Goal: Transaction & Acquisition: Purchase product/service

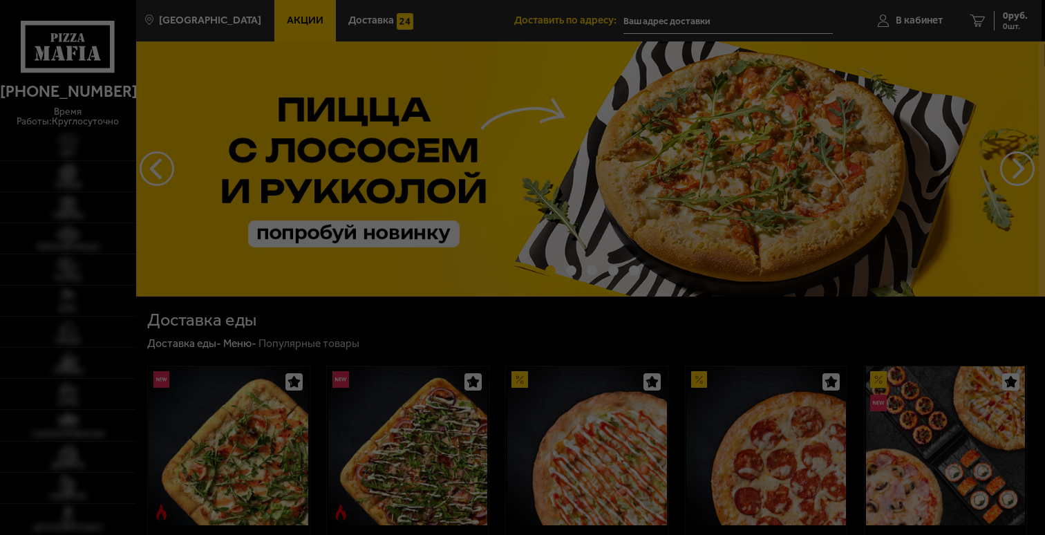
type input "[STREET_ADDRESS]"
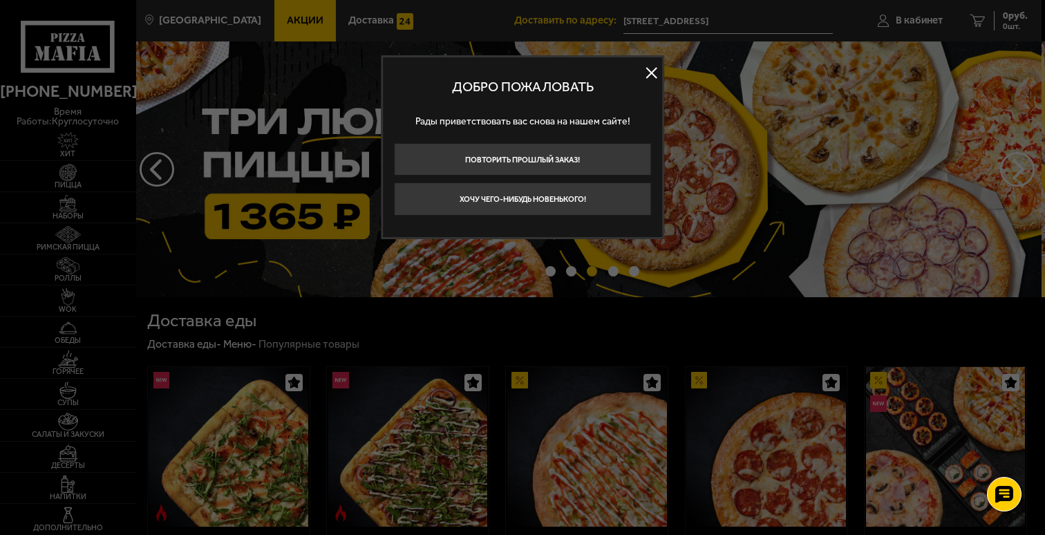
click at [651, 75] on button at bounding box center [652, 73] width 21 height 21
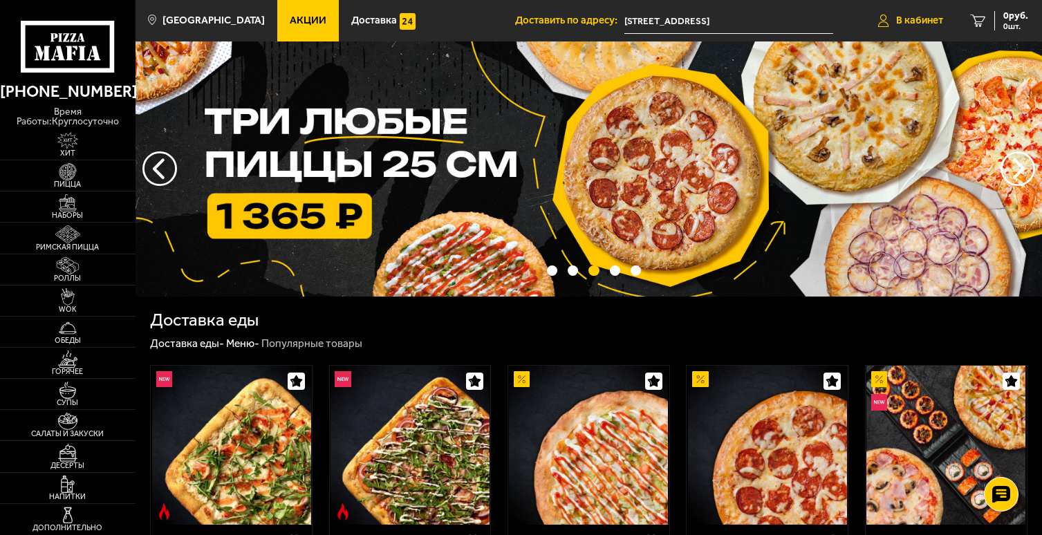
click at [913, 17] on span "В кабинет" at bounding box center [919, 20] width 47 height 10
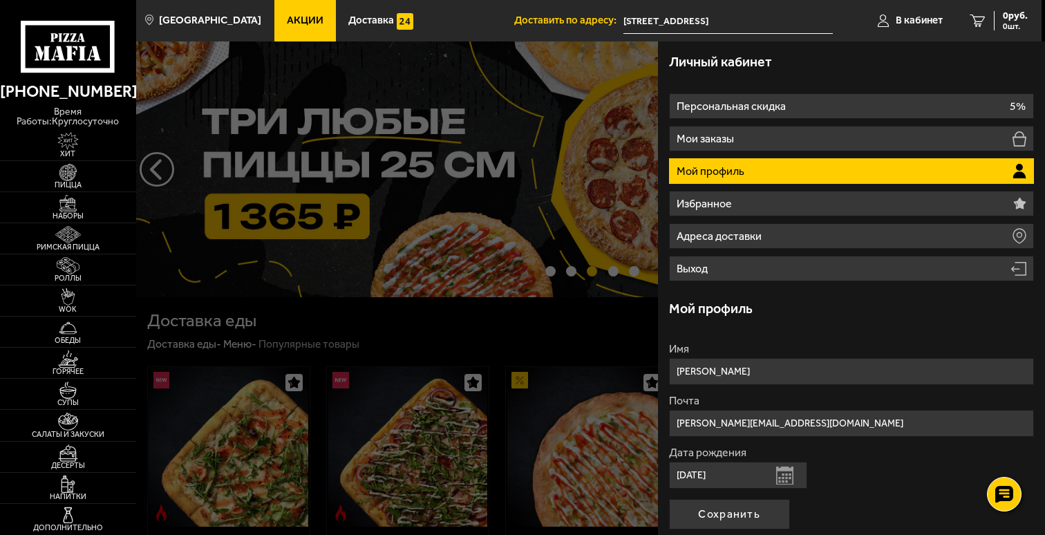
click at [1003, 176] on li "Мой профиль" at bounding box center [852, 171] width 366 height 26
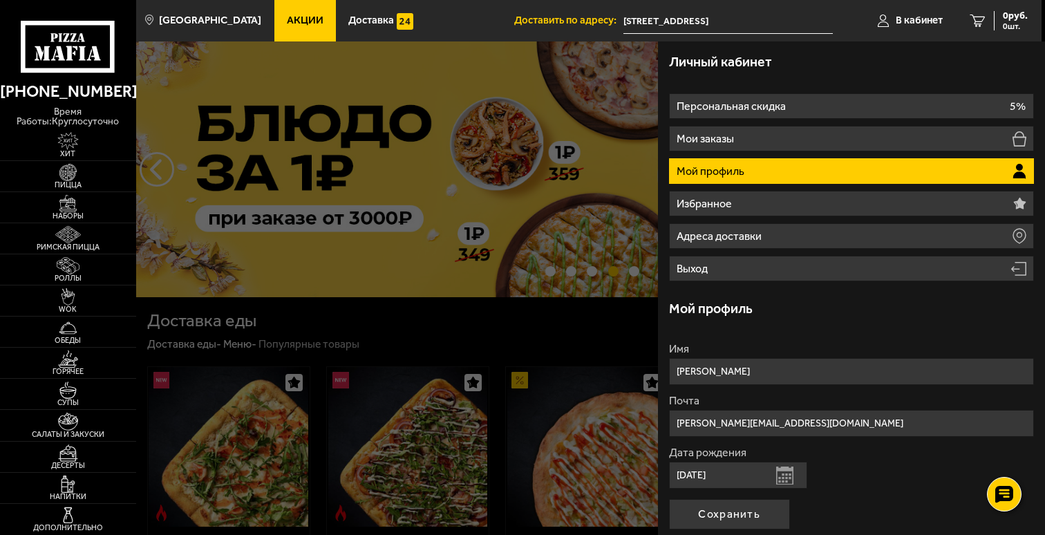
click at [1020, 172] on icon at bounding box center [1020, 171] width 14 height 15
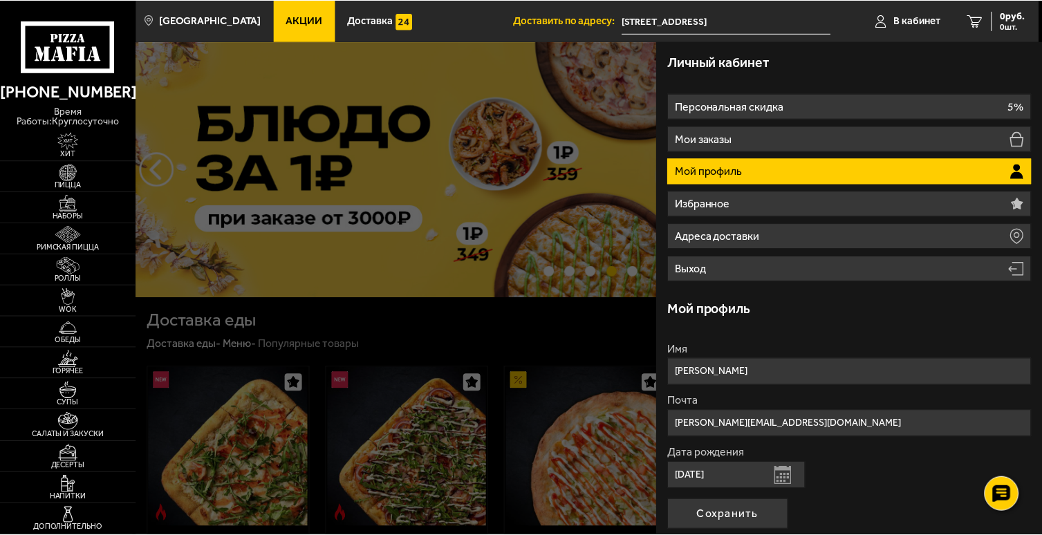
scroll to position [123, 0]
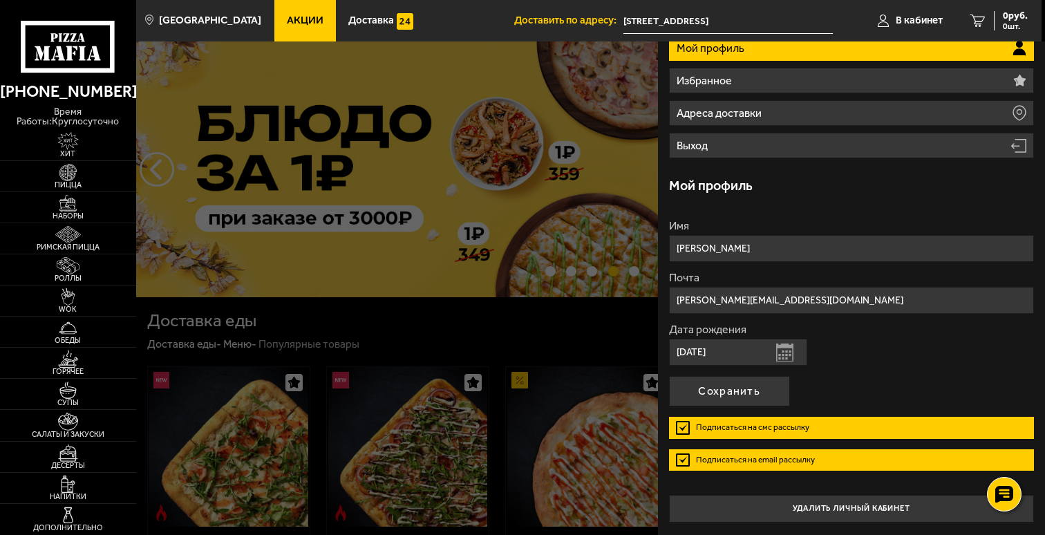
click at [551, 336] on div at bounding box center [658, 308] width 1045 height 535
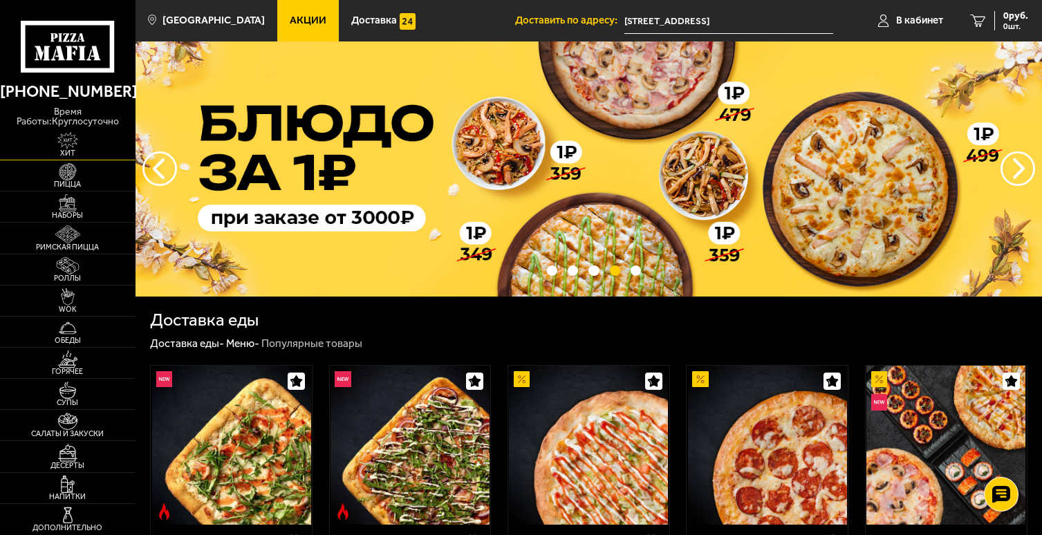
click at [85, 148] on img at bounding box center [67, 140] width 41 height 17
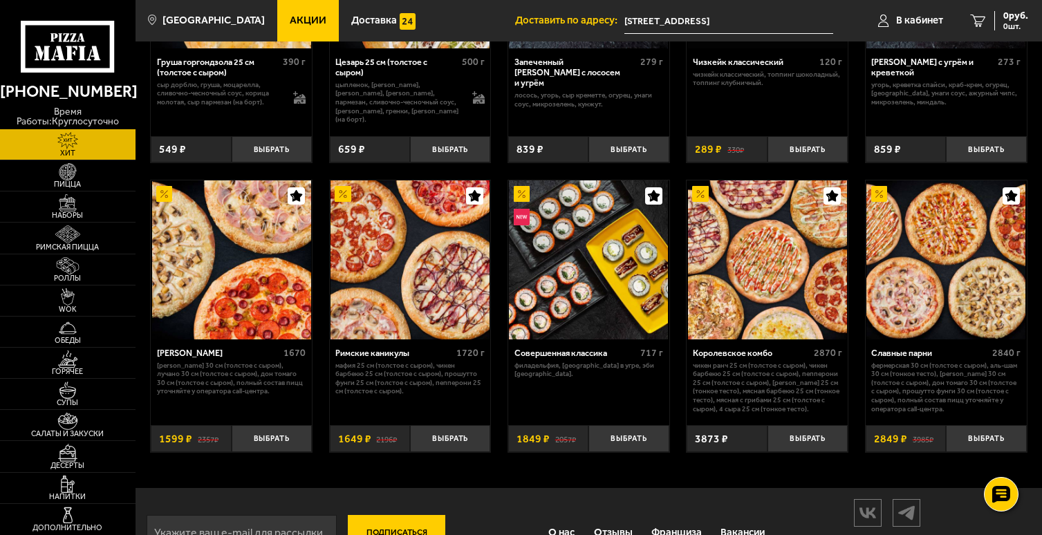
scroll to position [571, 0]
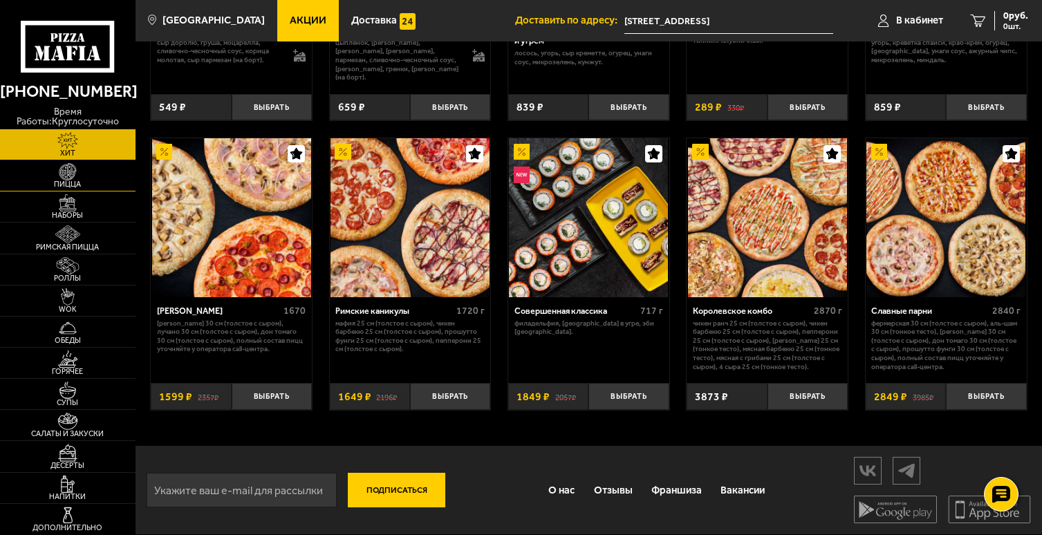
click at [64, 169] on img at bounding box center [67, 171] width 41 height 17
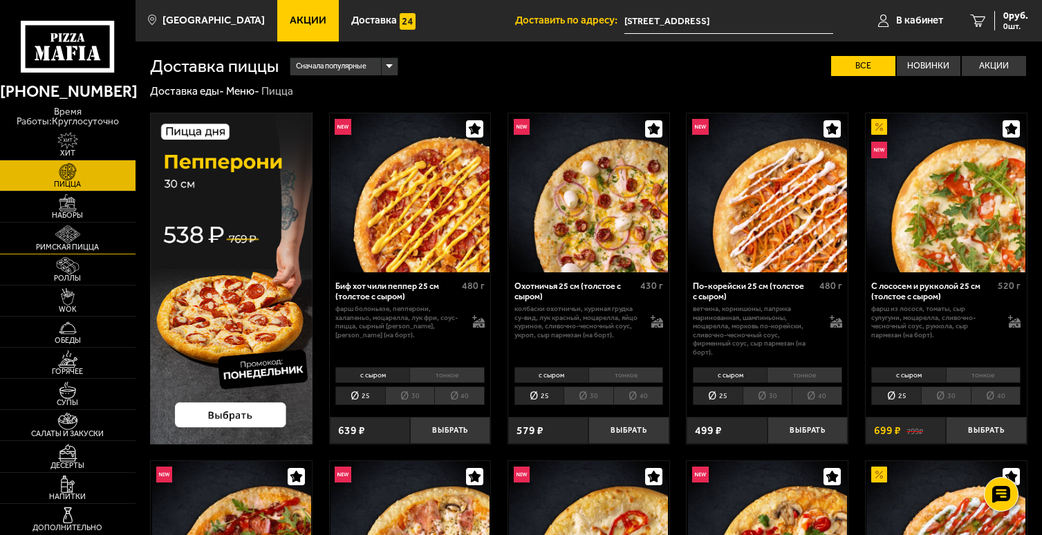
click at [72, 241] on img at bounding box center [67, 233] width 41 height 17
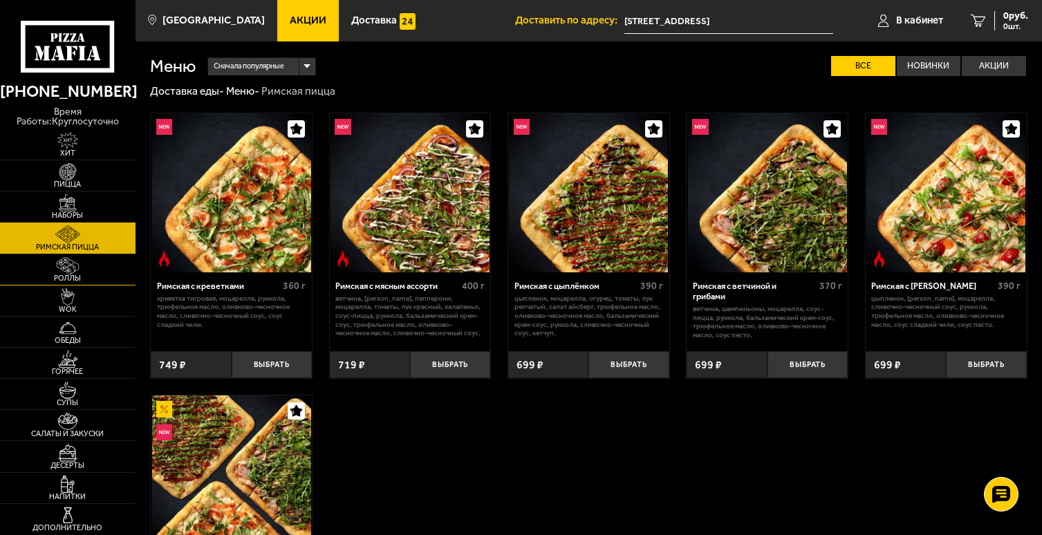
click at [78, 272] on img at bounding box center [67, 265] width 41 height 17
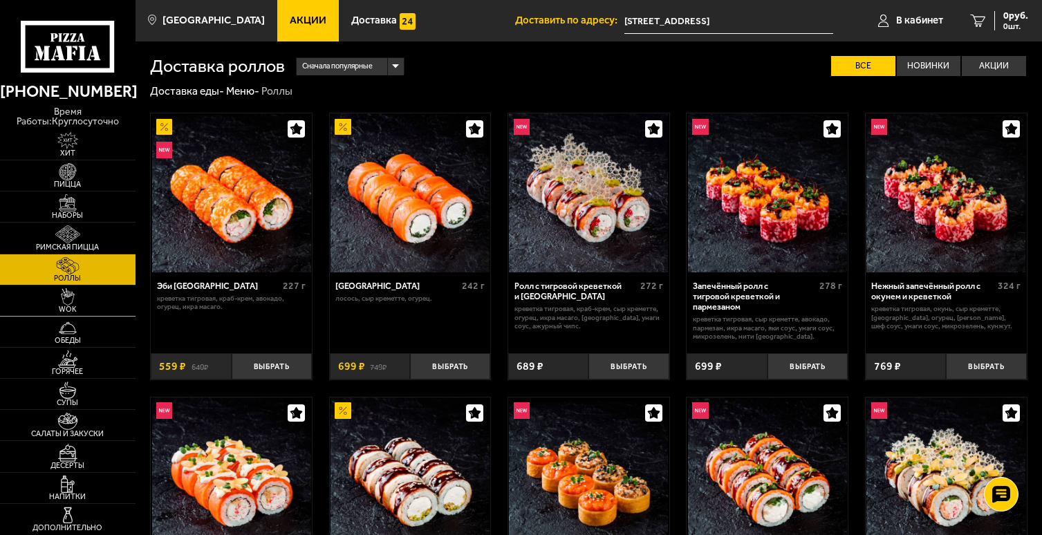
click at [78, 290] on img at bounding box center [67, 296] width 41 height 17
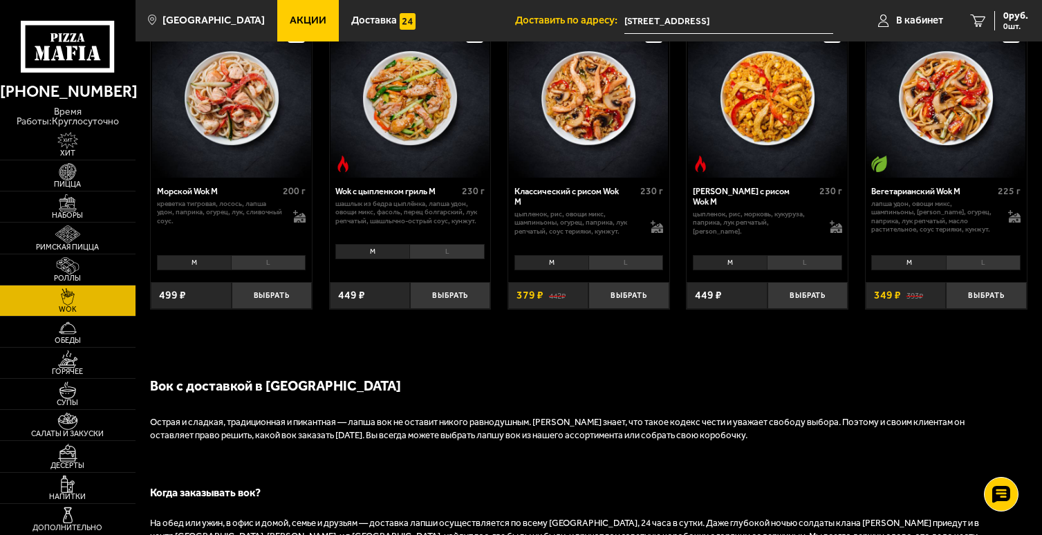
scroll to position [709, 0]
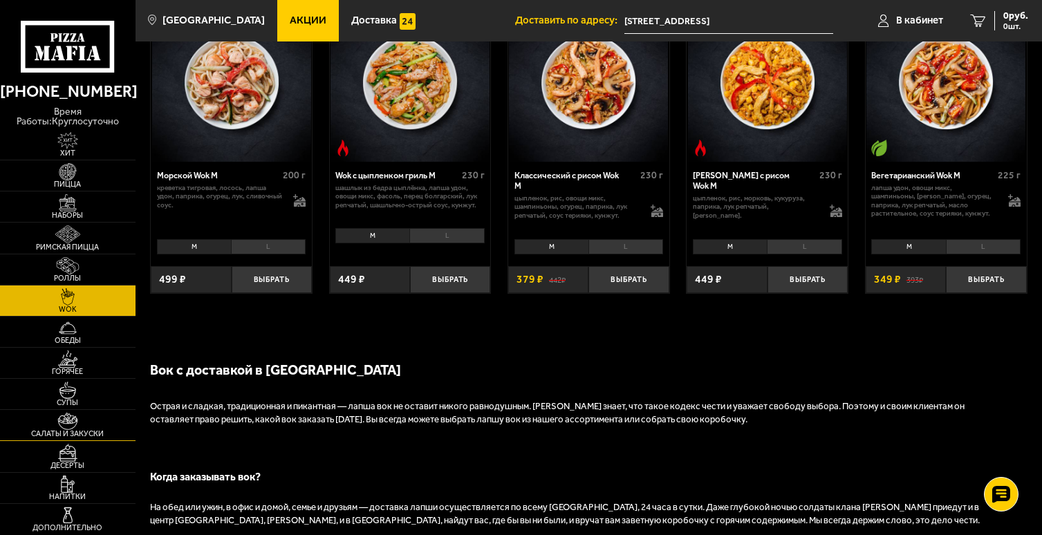
click at [75, 413] on img at bounding box center [67, 421] width 41 height 17
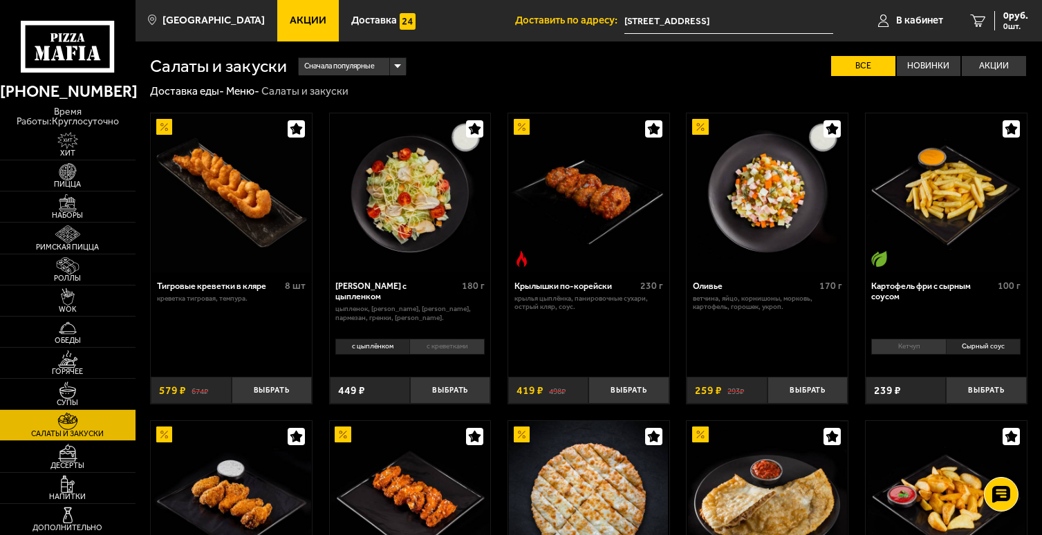
click at [260, 190] on img at bounding box center [231, 192] width 159 height 159
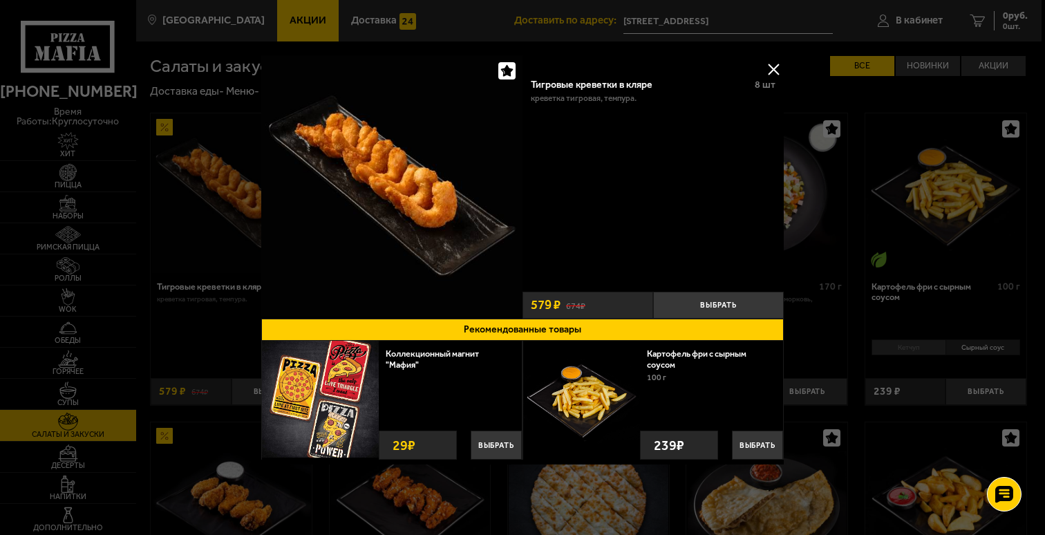
click at [778, 66] on button at bounding box center [773, 69] width 21 height 21
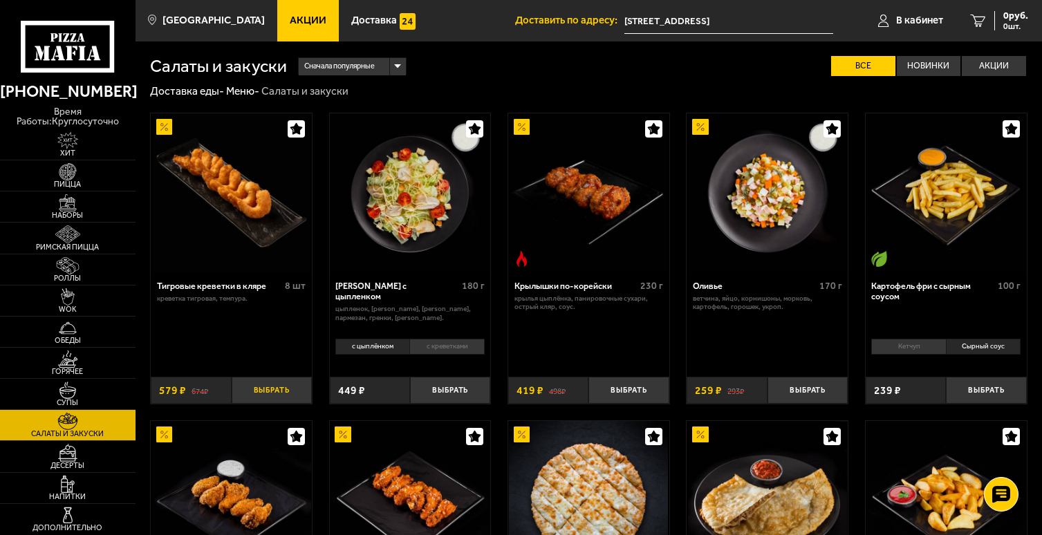
click at [286, 385] on button "Выбрать" at bounding box center [272, 390] width 80 height 26
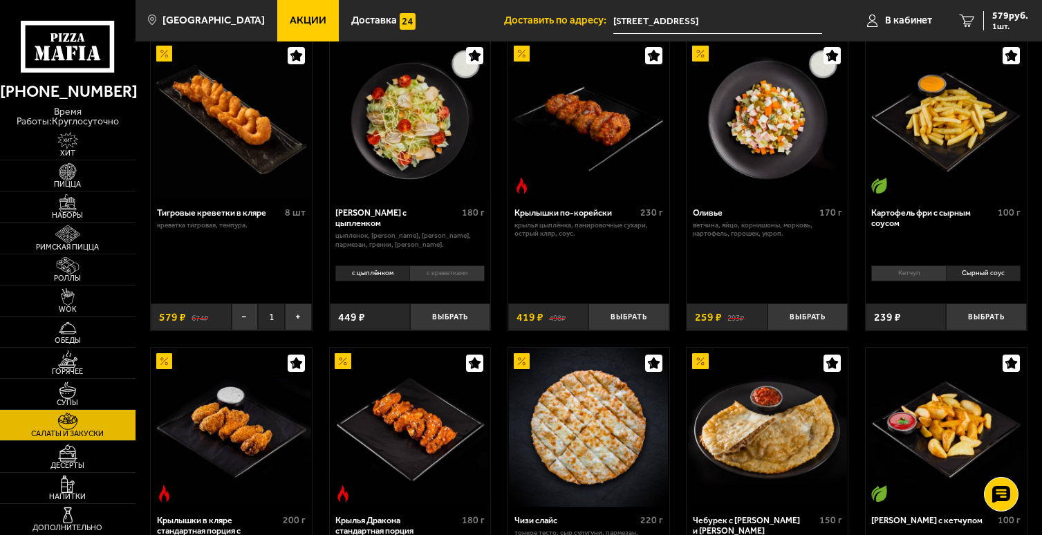
scroll to position [111, 0]
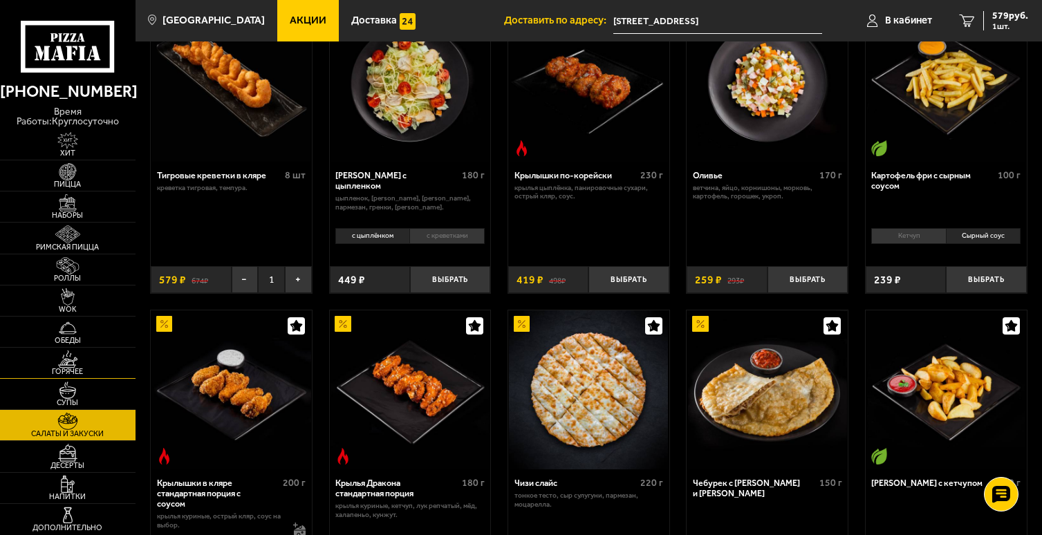
click at [75, 364] on img at bounding box center [67, 358] width 41 height 17
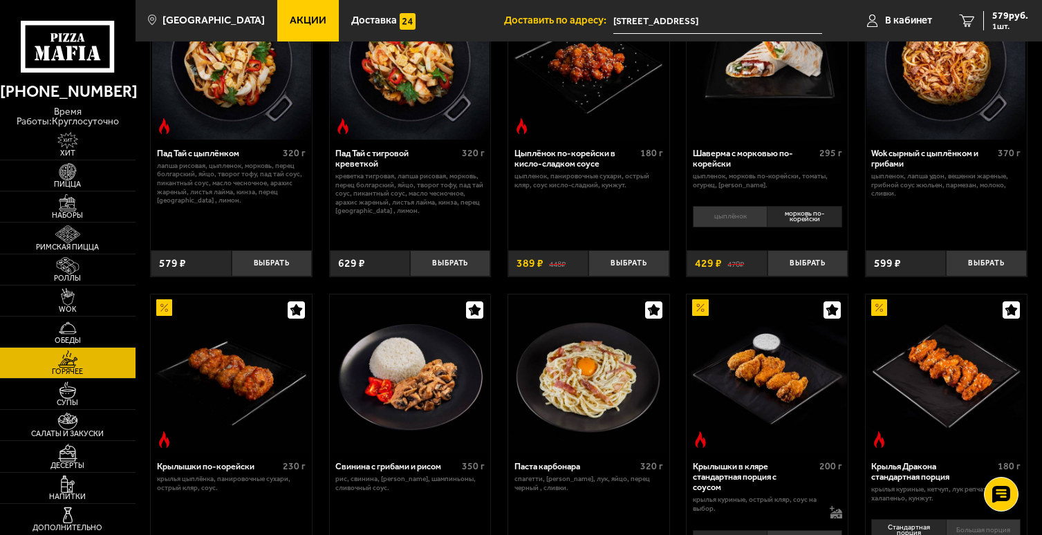
scroll to position [131, 0]
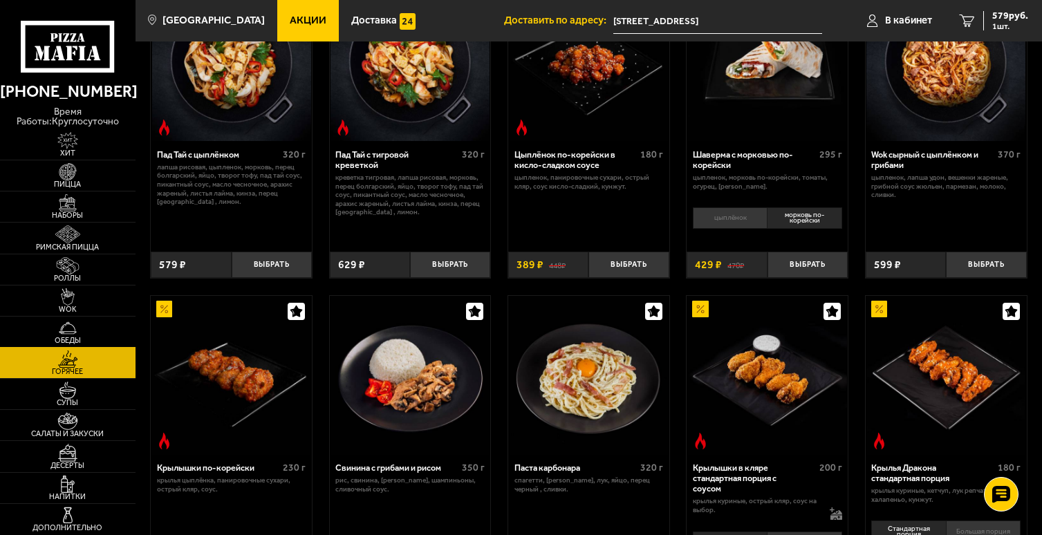
click at [84, 328] on img at bounding box center [67, 327] width 41 height 17
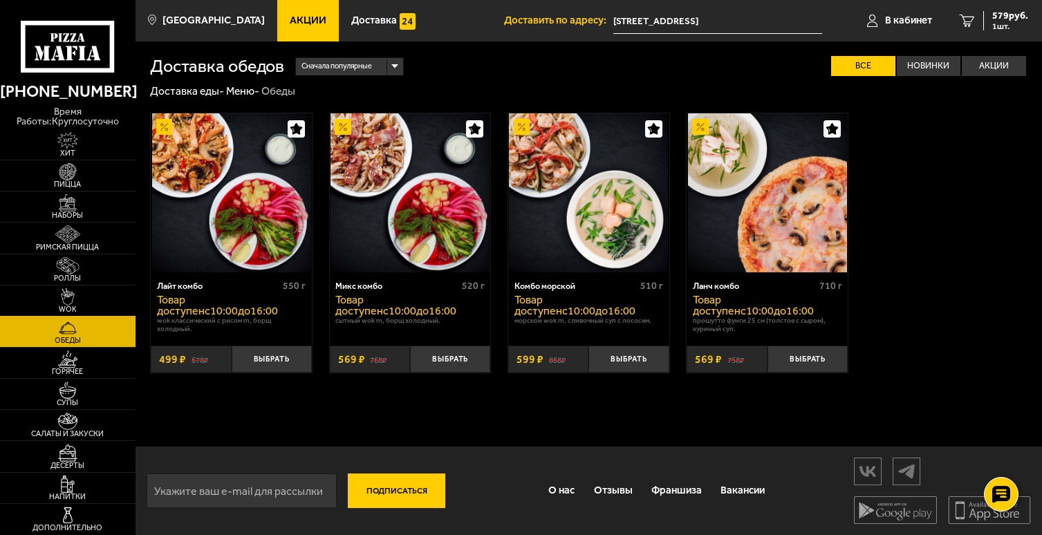
click at [79, 302] on img at bounding box center [67, 296] width 41 height 17
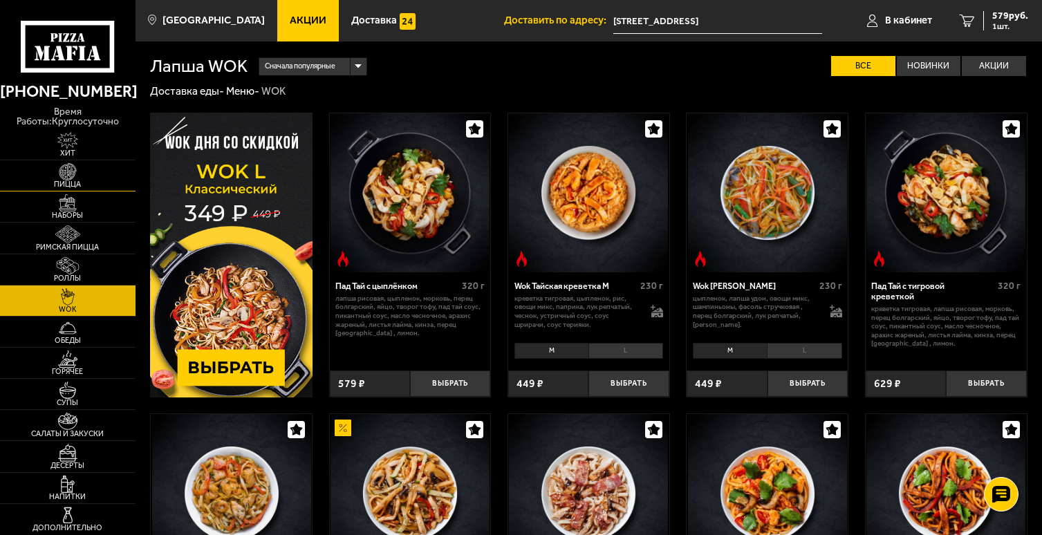
click at [84, 178] on img at bounding box center [67, 171] width 41 height 17
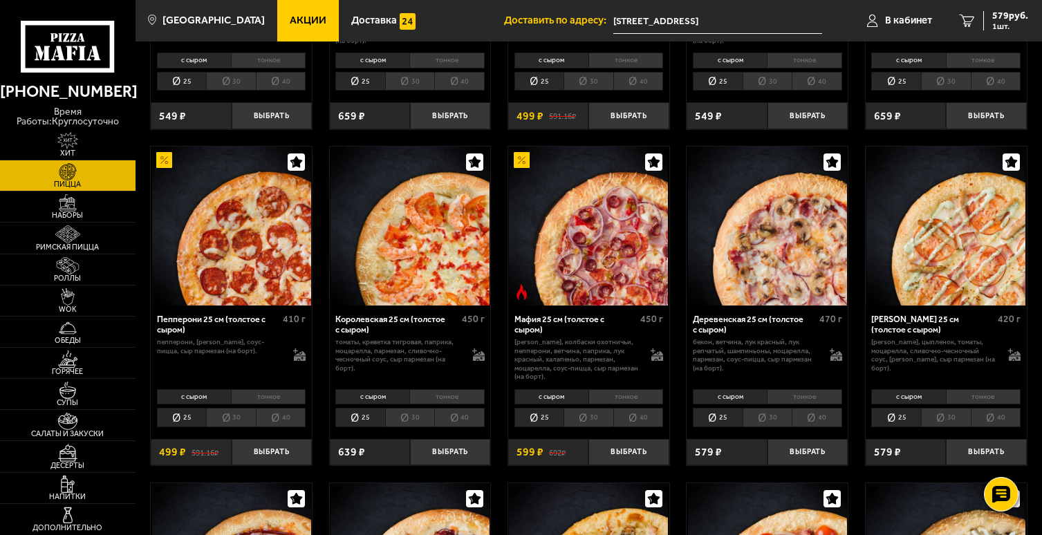
scroll to position [1346, 0]
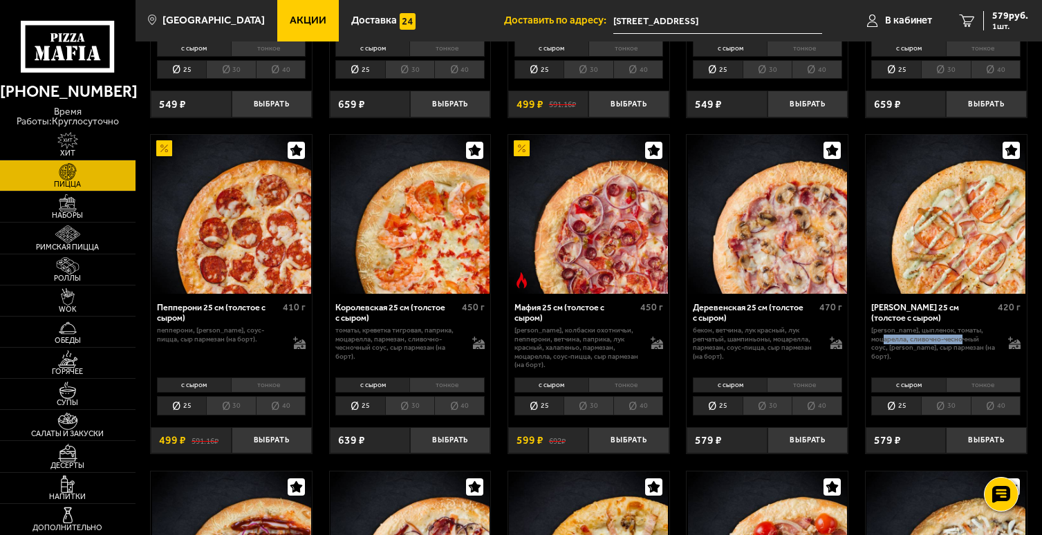
drag, startPoint x: 870, startPoint y: 346, endPoint x: 955, endPoint y: 347, distance: 85.0
click at [955, 347] on div "Чикен Ранч 25 см (толстое с сыром) 420 г бекон, цыпленок, томаты, моцарелла, сл…" at bounding box center [946, 333] width 161 height 79
click at [935, 360] on div "Чикен Ранч 25 см (толстое с сыром) 420 г бекон, цыпленок, томаты, моцарелла, сл…" at bounding box center [946, 333] width 161 height 79
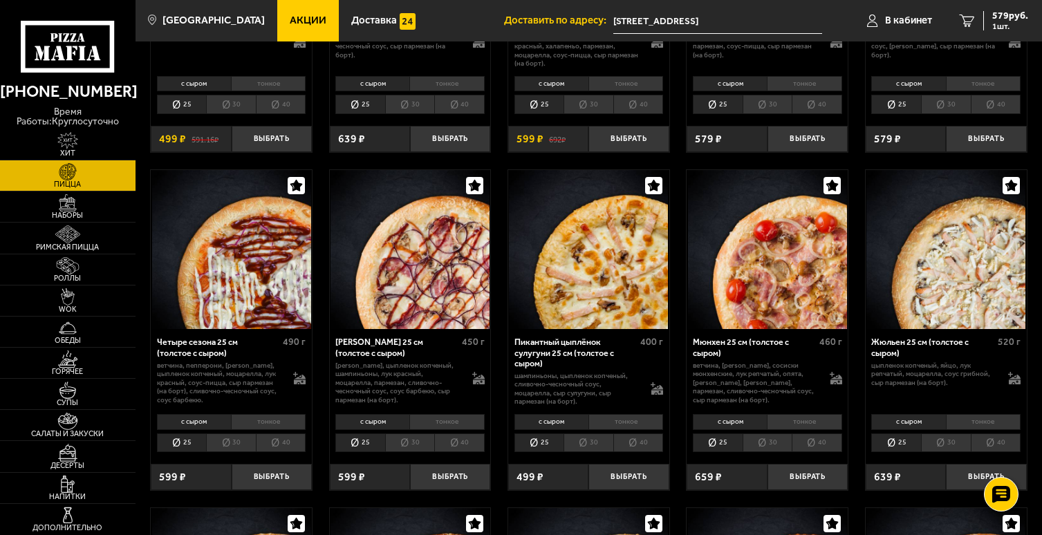
scroll to position [1652, 0]
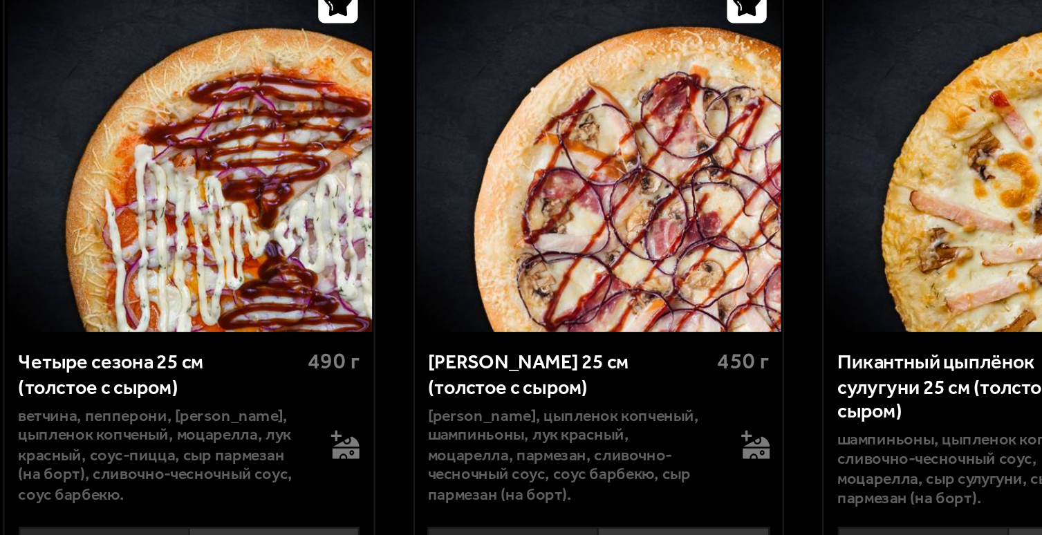
click at [263, 318] on img at bounding box center [231, 244] width 159 height 159
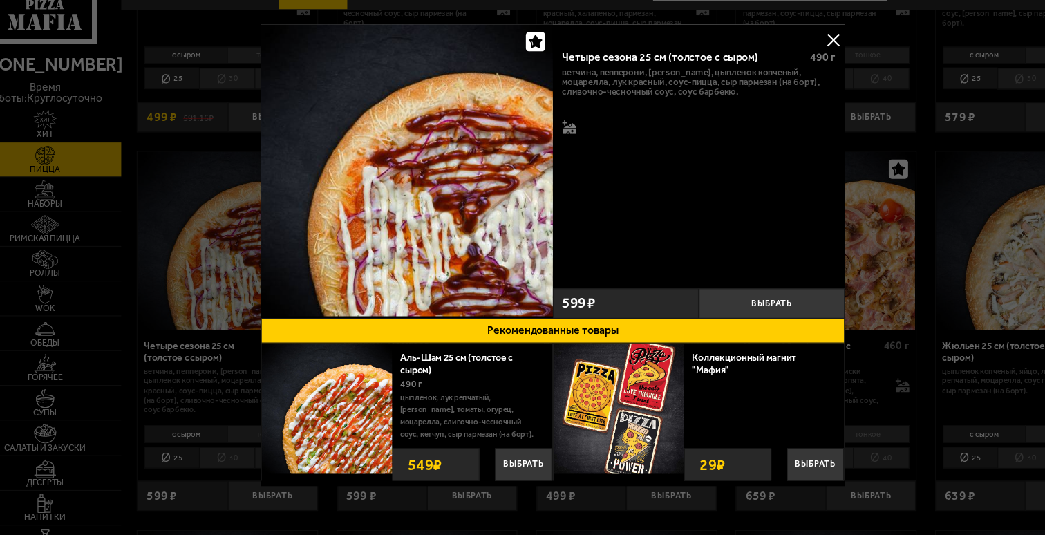
click at [771, 72] on button at bounding box center [773, 69] width 21 height 21
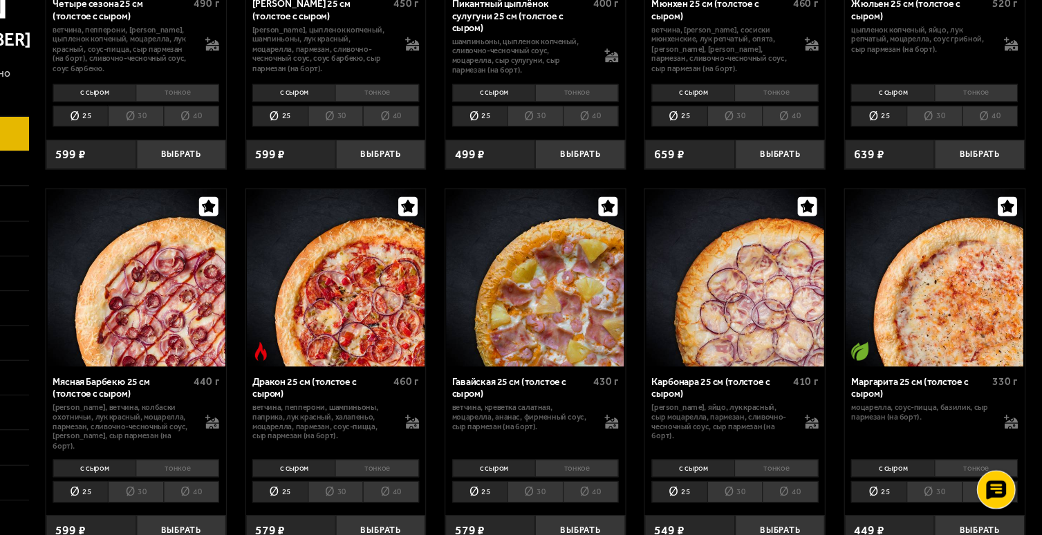
scroll to position [1934, 0]
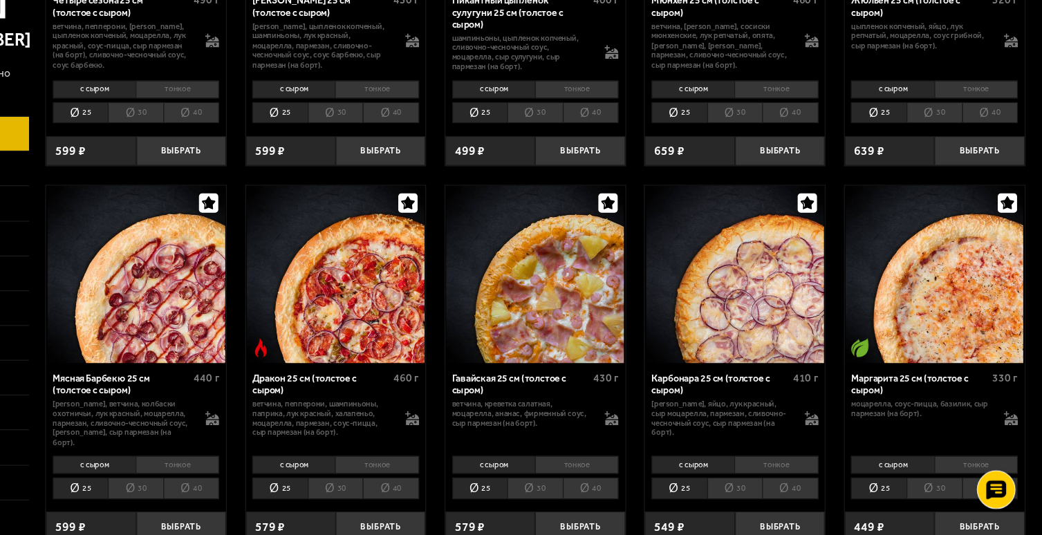
click at [608, 359] on img at bounding box center [588, 301] width 159 height 159
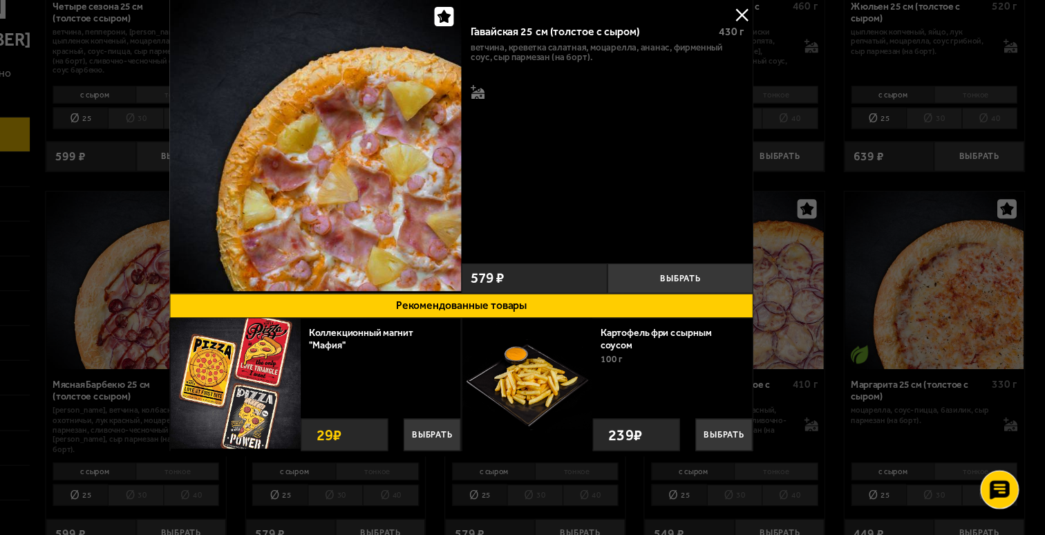
click at [770, 75] on button at bounding box center [773, 69] width 21 height 21
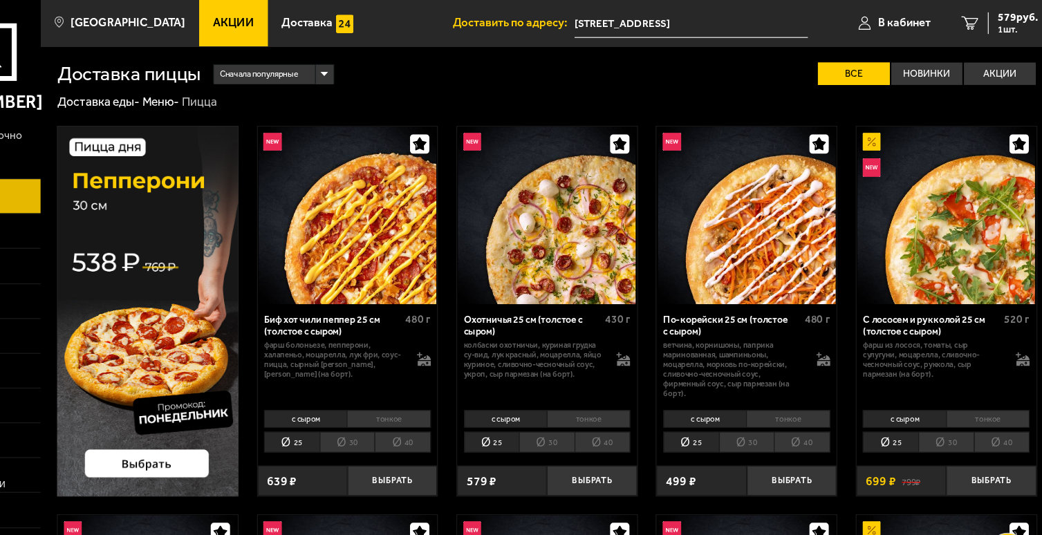
click at [609, 243] on img at bounding box center [588, 192] width 159 height 159
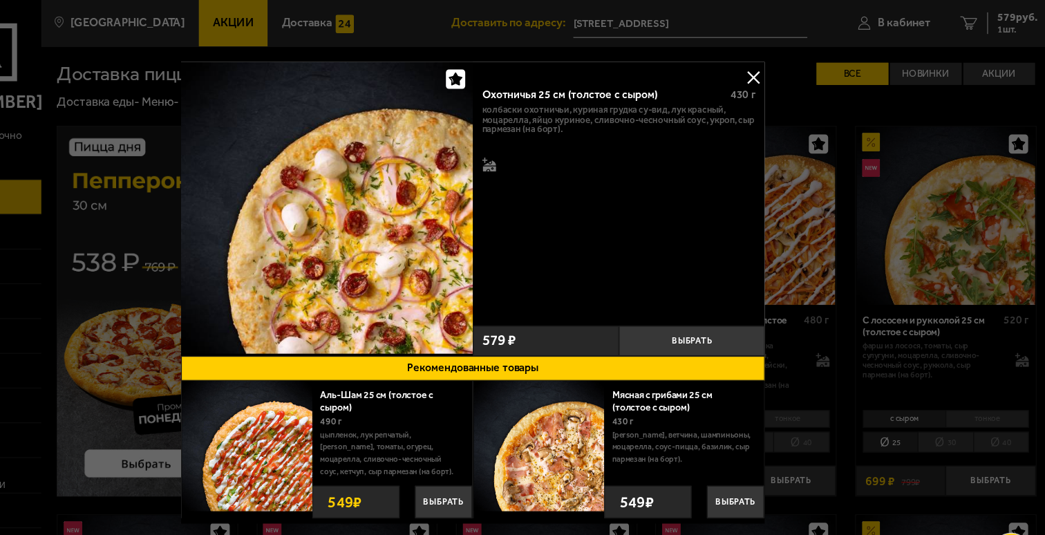
click at [773, 73] on button at bounding box center [773, 69] width 21 height 21
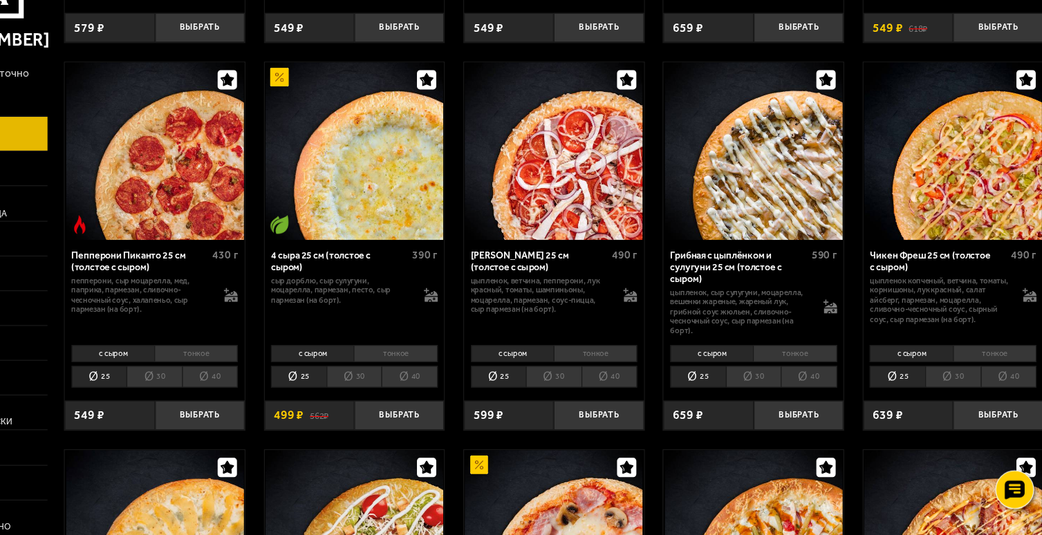
scroll to position [689, 0]
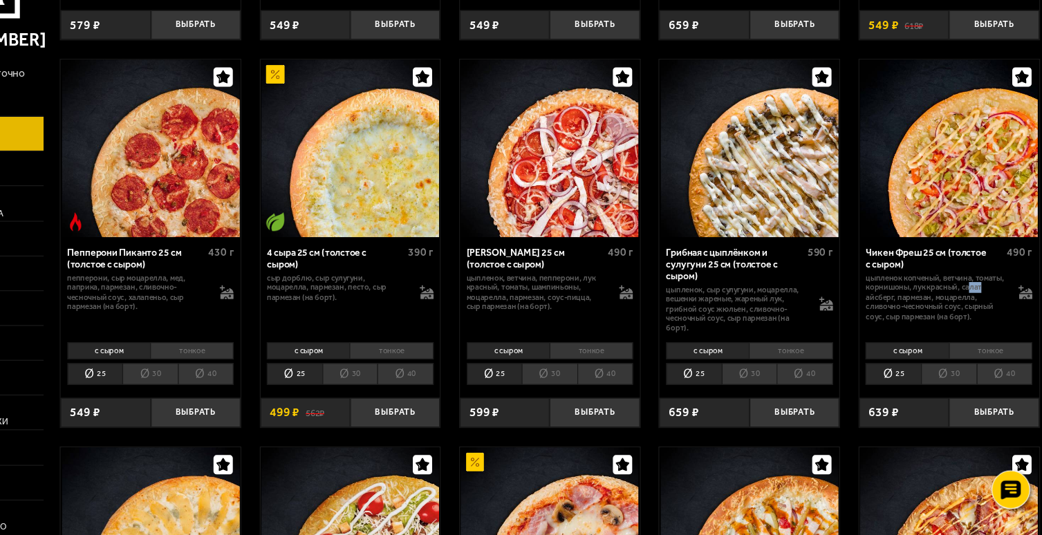
drag, startPoint x: 964, startPoint y: 315, endPoint x: 974, endPoint y: 315, distance: 10.4
click at [974, 315] on p "цыпленок копченый, ветчина, томаты, корнишоны, лук красный, салат айсберг, парм…" at bounding box center [934, 323] width 126 height 44
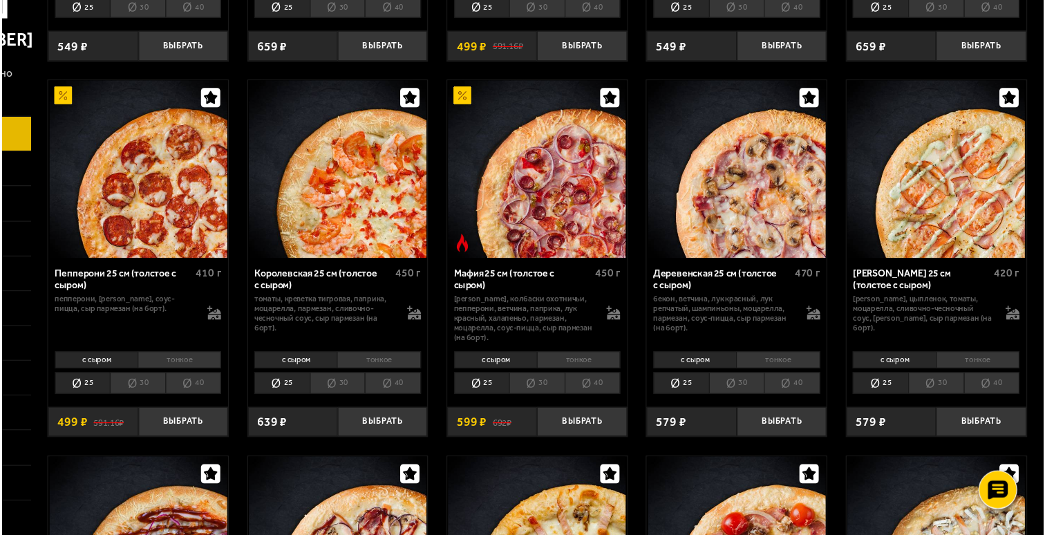
scroll to position [1358, 0]
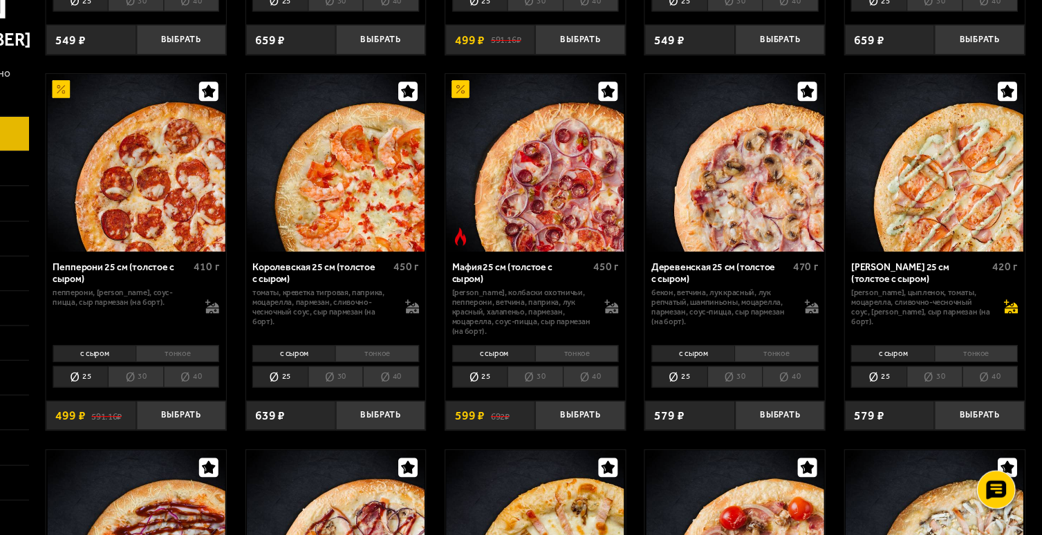
click at [1015, 337] on icon at bounding box center [1015, 334] width 12 height 5
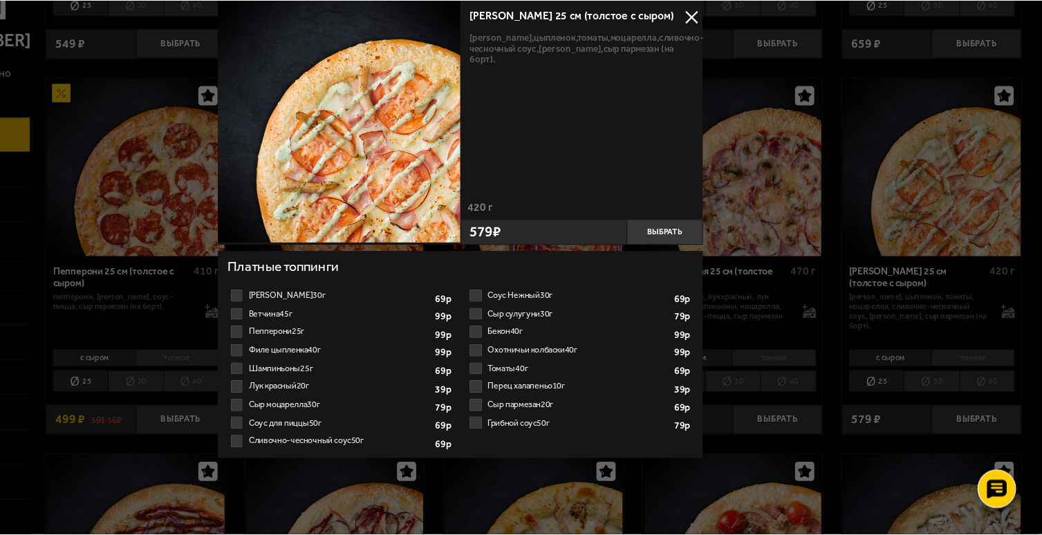
scroll to position [7, 0]
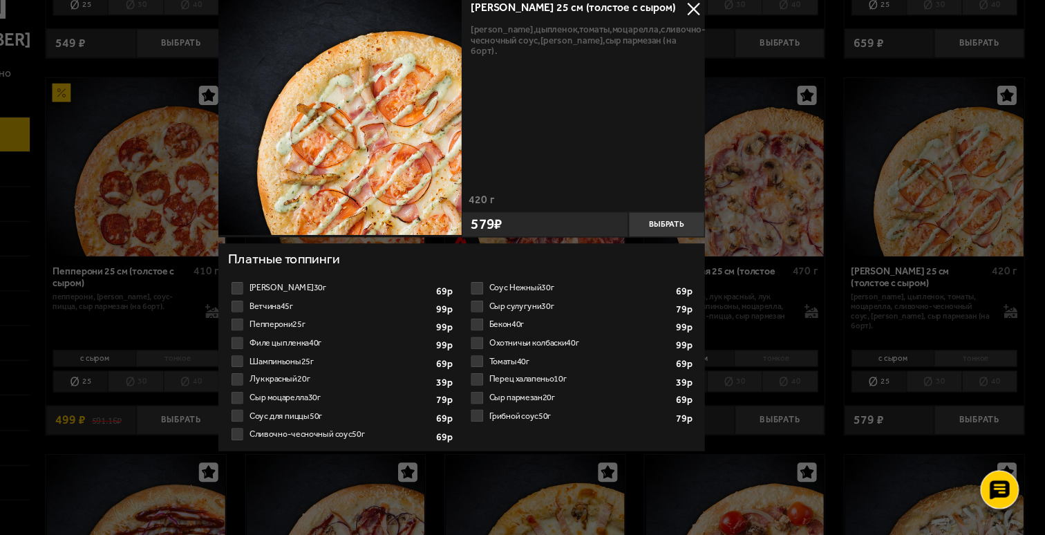
click at [733, 65] on button at bounding box center [730, 64] width 21 height 21
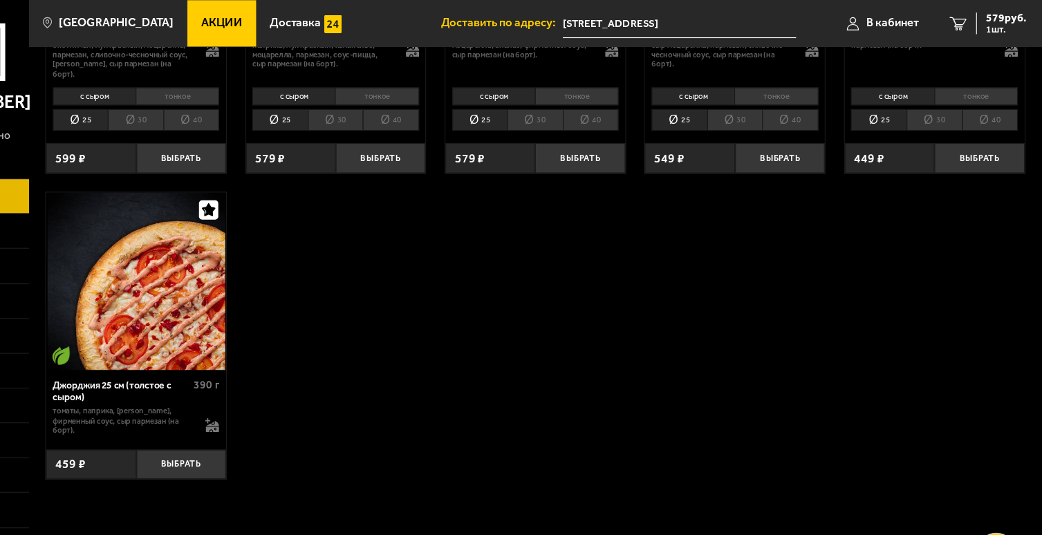
scroll to position [2313, 0]
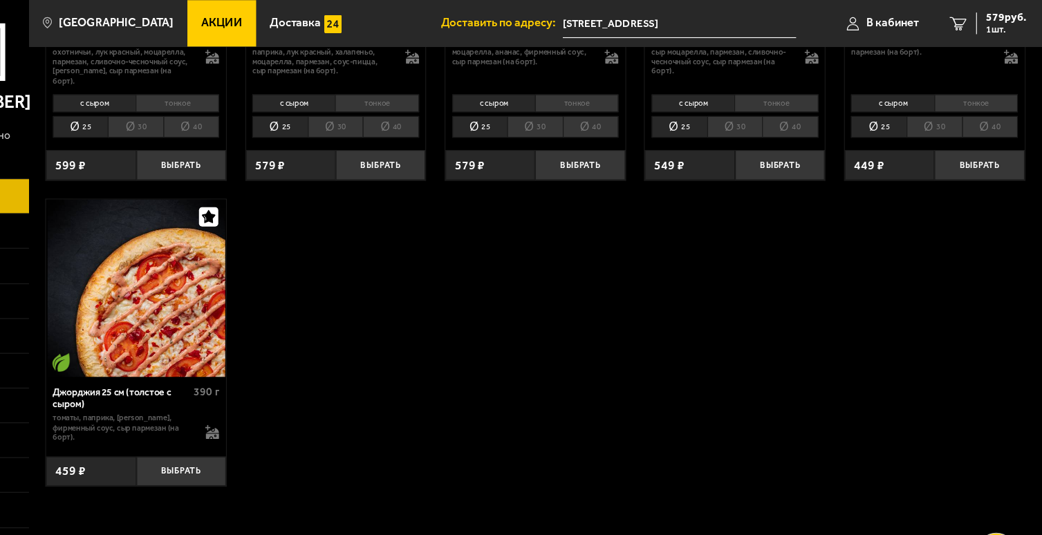
click at [268, 266] on img at bounding box center [231, 257] width 159 height 159
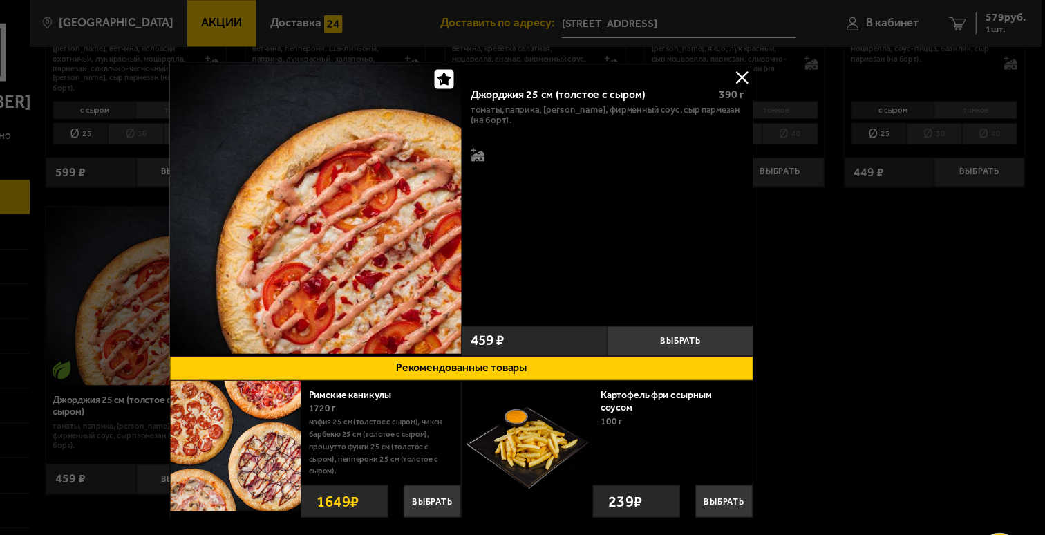
click at [774, 71] on button at bounding box center [773, 69] width 21 height 21
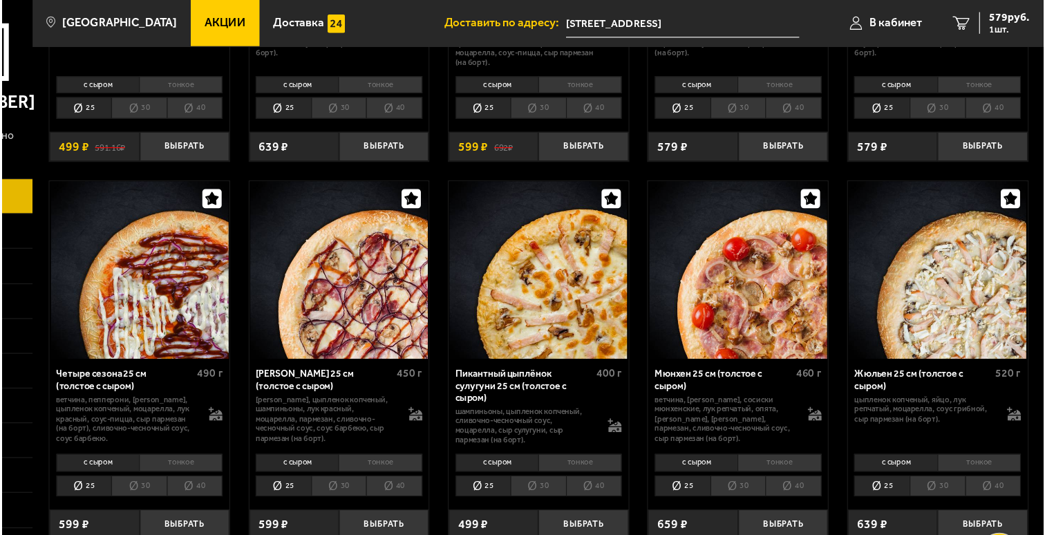
scroll to position [1653, 0]
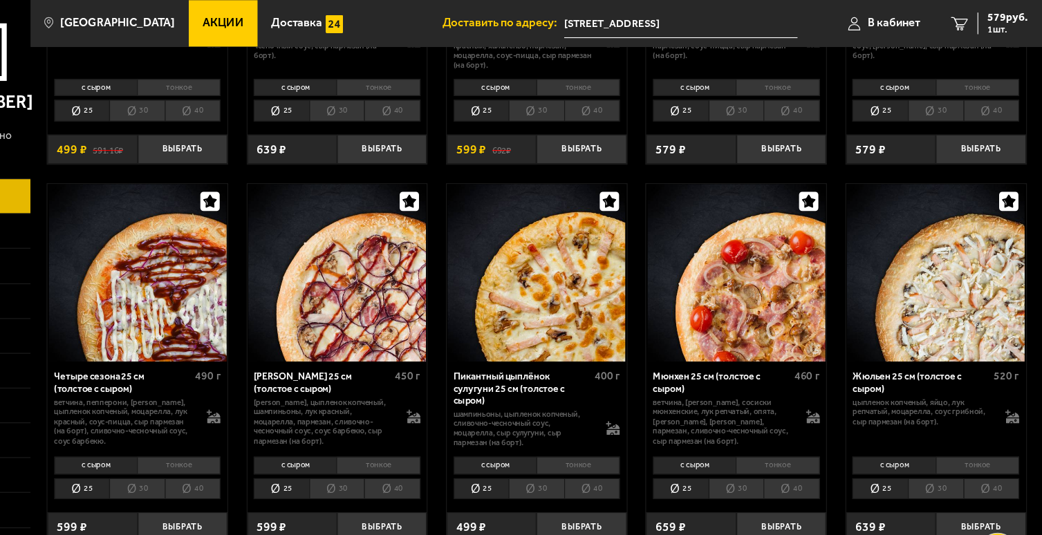
click at [234, 312] on img at bounding box center [231, 244] width 159 height 159
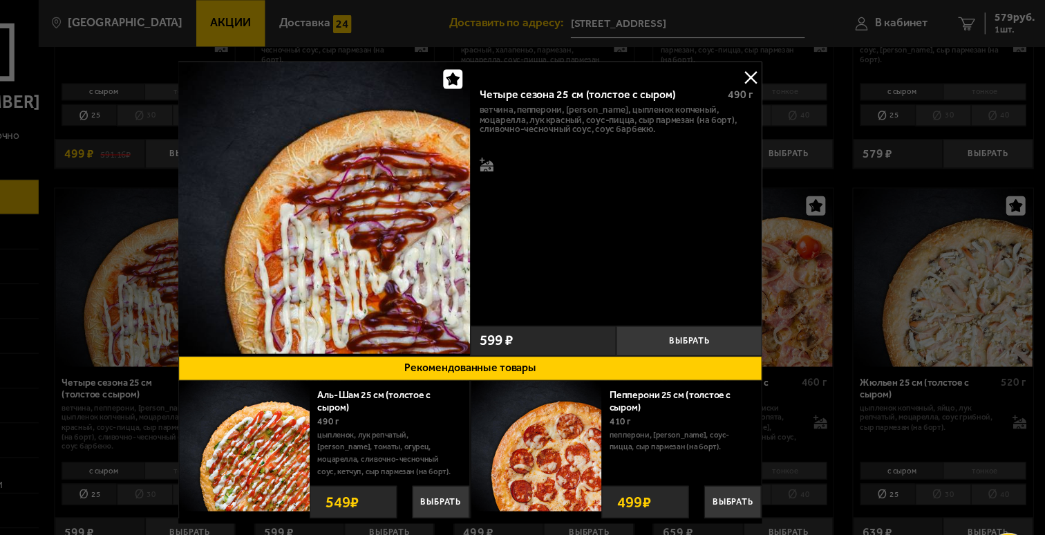
click at [509, 75] on icon "button" at bounding box center [507, 71] width 12 height 12
click at [536, 147] on icon at bounding box center [538, 149] width 12 height 10
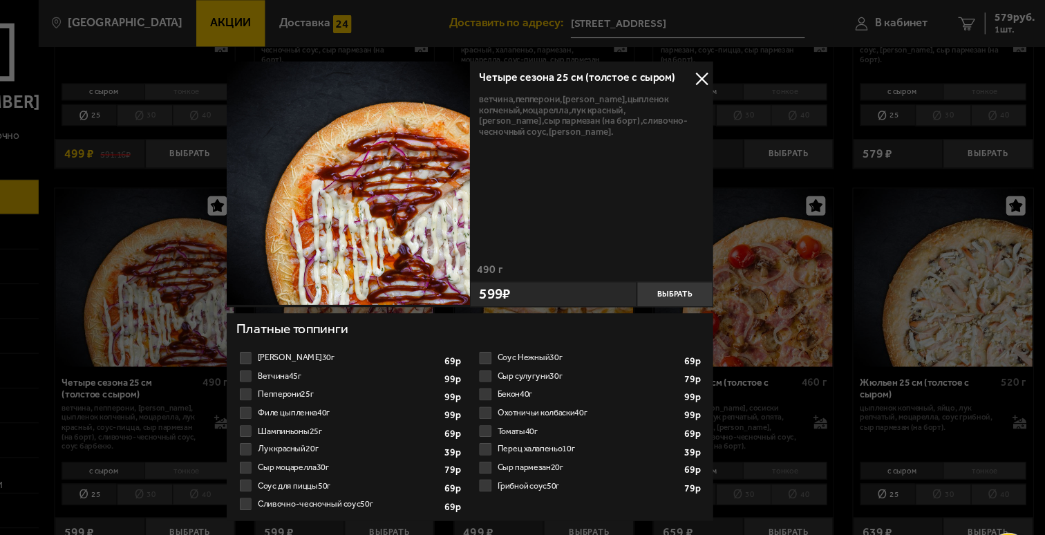
click at [583, 259] on div "599 ₽" at bounding box center [597, 263] width 149 height 23
drag, startPoint x: 539, startPoint y: 261, endPoint x: 572, endPoint y: 261, distance: 33.9
click at [572, 261] on div "599 ₽" at bounding box center [597, 263] width 149 height 23
click at [548, 262] on span "599 ₽" at bounding box center [545, 263] width 28 height 13
click at [727, 75] on button at bounding box center [730, 71] width 21 height 21
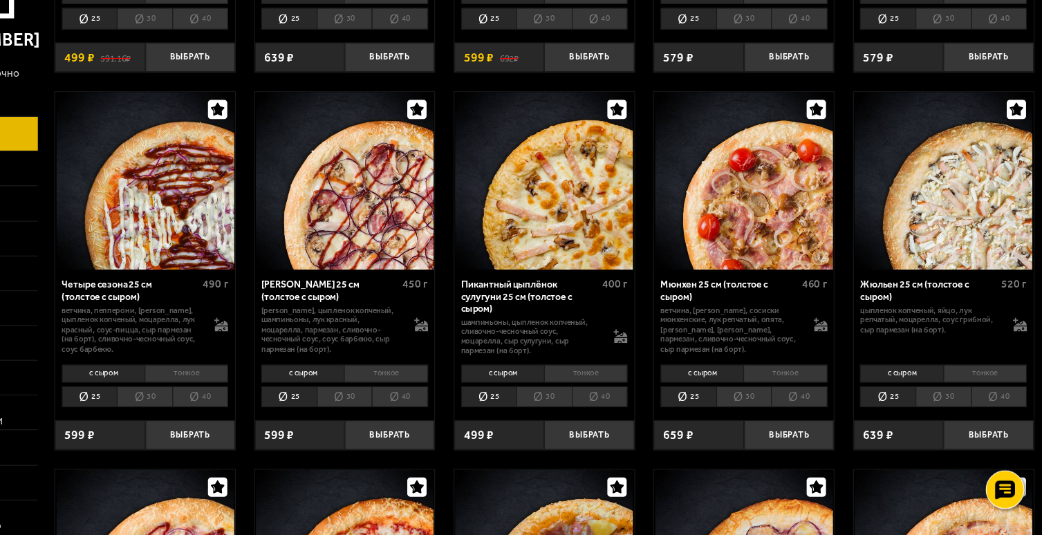
scroll to position [1685, 0]
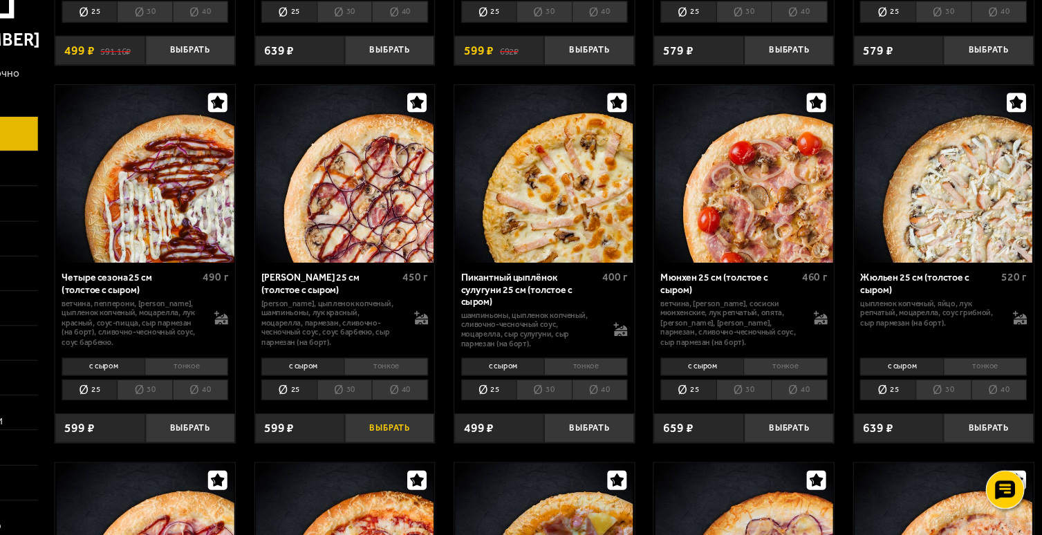
click at [450, 449] on button "Выбрать" at bounding box center [450, 439] width 80 height 26
click at [424, 447] on button "−" at bounding box center [423, 439] width 27 height 26
click at [264, 445] on button "Выбрать" at bounding box center [272, 439] width 80 height 26
click at [184, 442] on span "599 ₽" at bounding box center [172, 438] width 27 height 11
click at [247, 415] on li "30" at bounding box center [231, 404] width 50 height 19
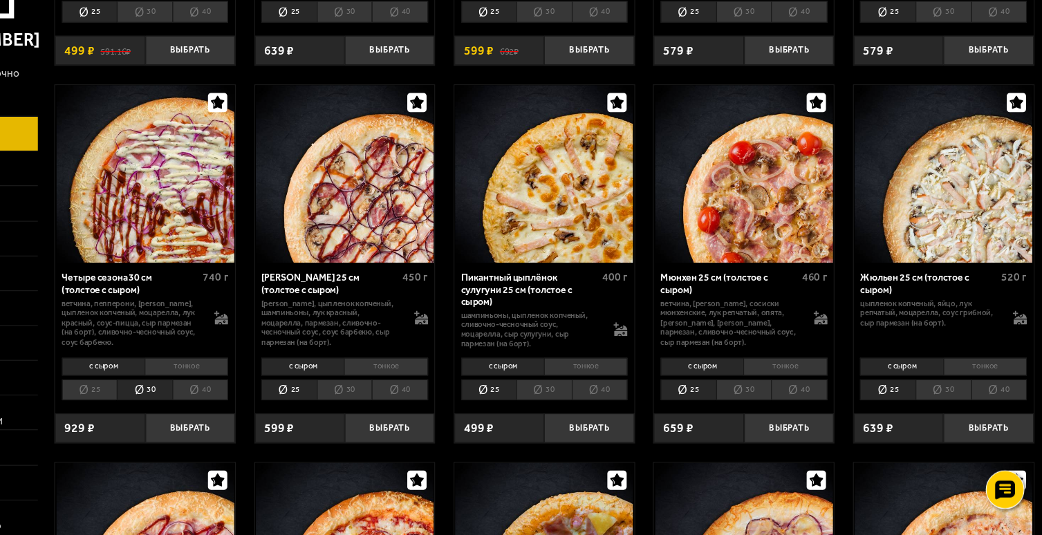
click at [269, 391] on li "тонкое" at bounding box center [268, 384] width 75 height 16
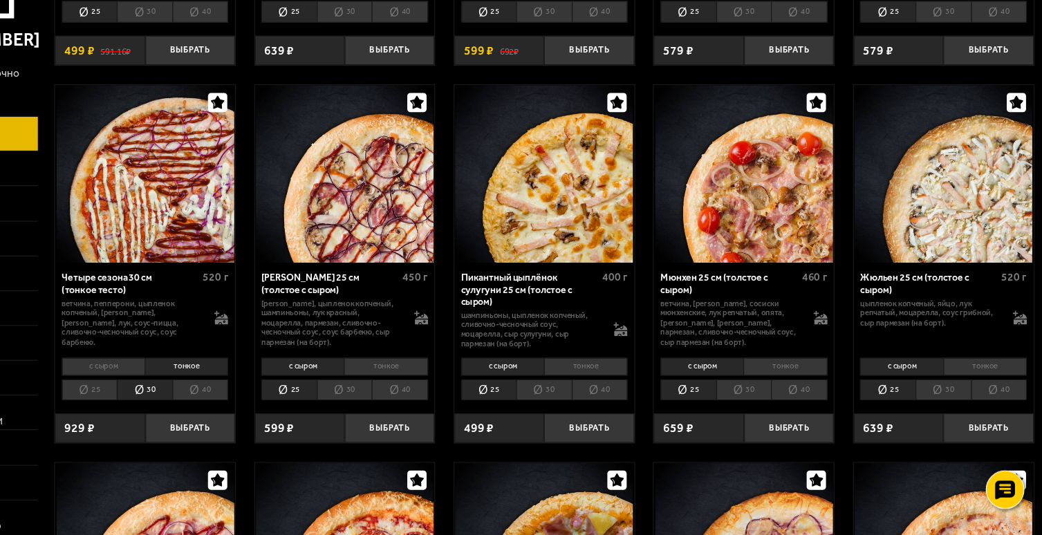
click at [198, 390] on li "с сыром" at bounding box center [194, 384] width 74 height 16
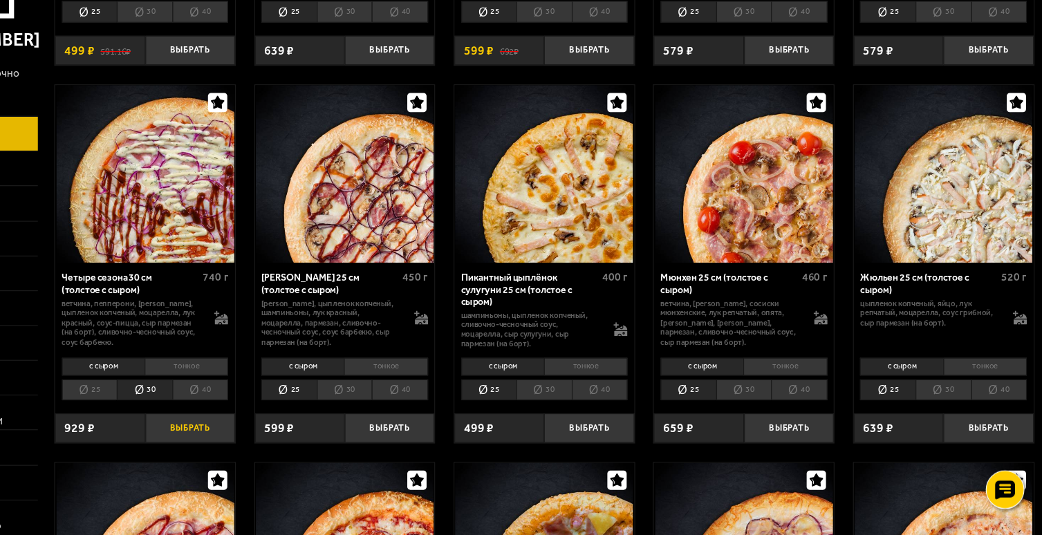
click at [276, 445] on button "Выбрать" at bounding box center [272, 439] width 80 height 26
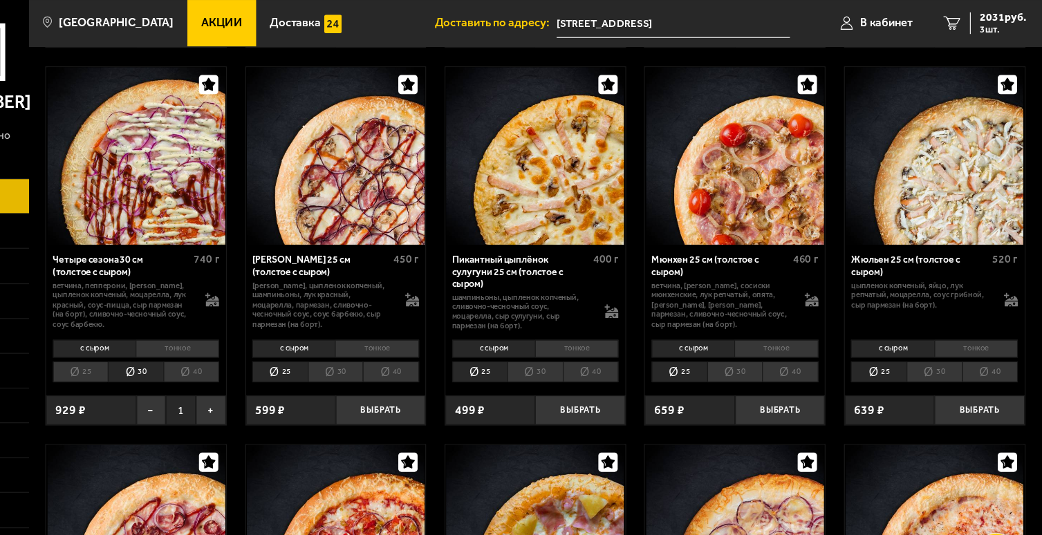
scroll to position [1748, 0]
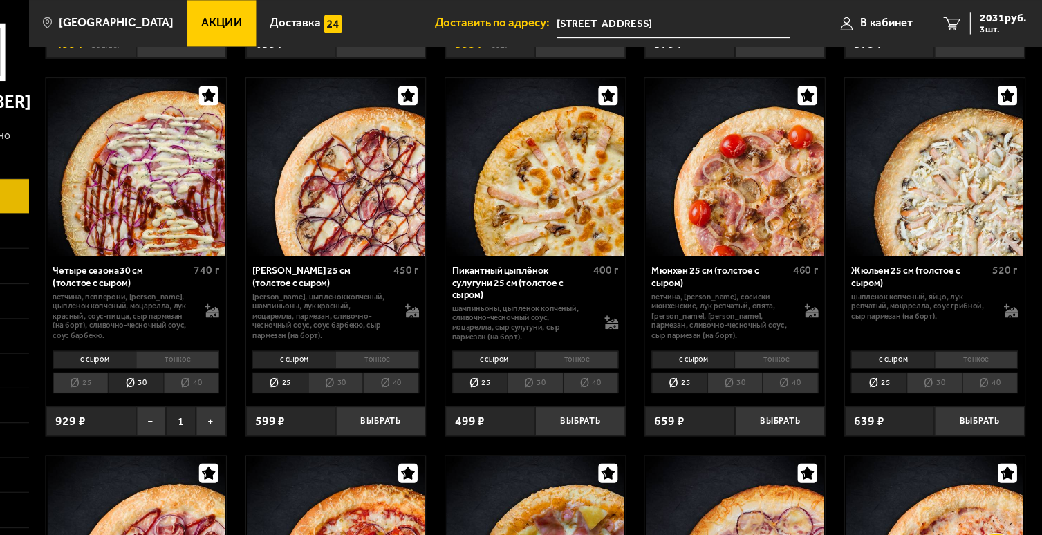
click at [184, 353] on li "25" at bounding box center [182, 342] width 50 height 19
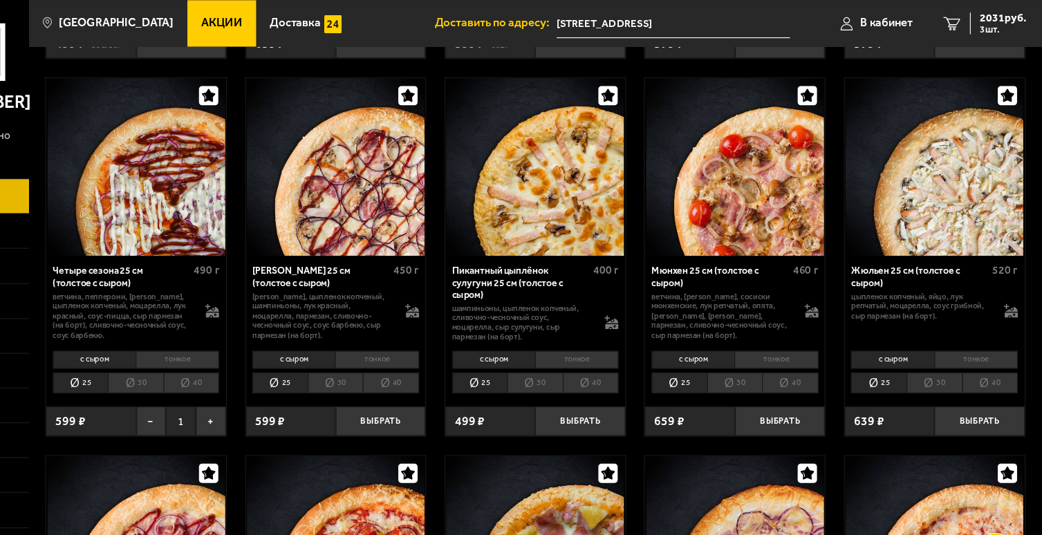
click at [198, 326] on li "с сыром" at bounding box center [194, 322] width 74 height 16
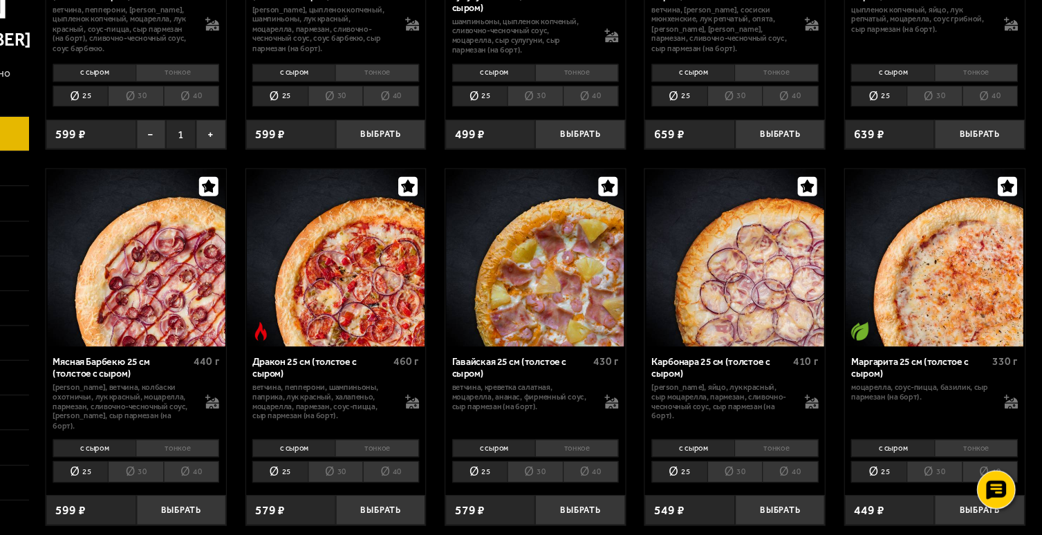
scroll to position [1970, 0]
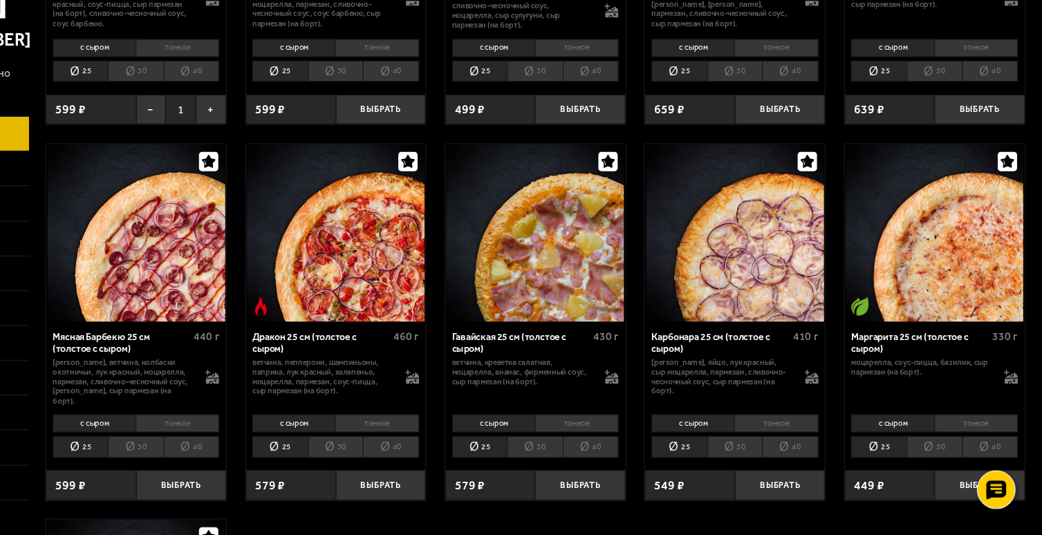
click at [552, 436] on li "с сыром" at bounding box center [551, 435] width 74 height 16
click at [639, 432] on li "тонкое" at bounding box center [625, 435] width 75 height 16
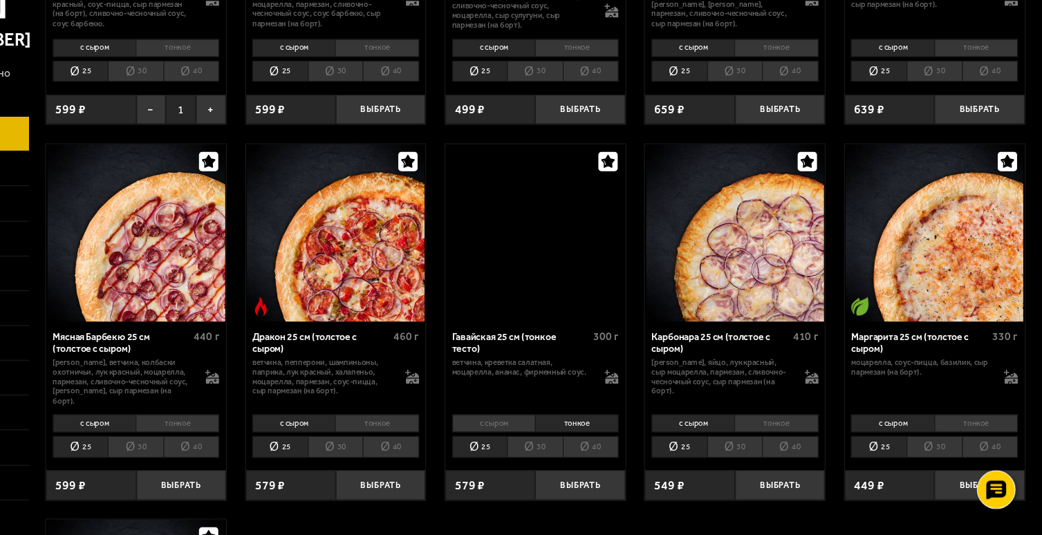
click at [568, 433] on li "с сыром" at bounding box center [551, 435] width 74 height 16
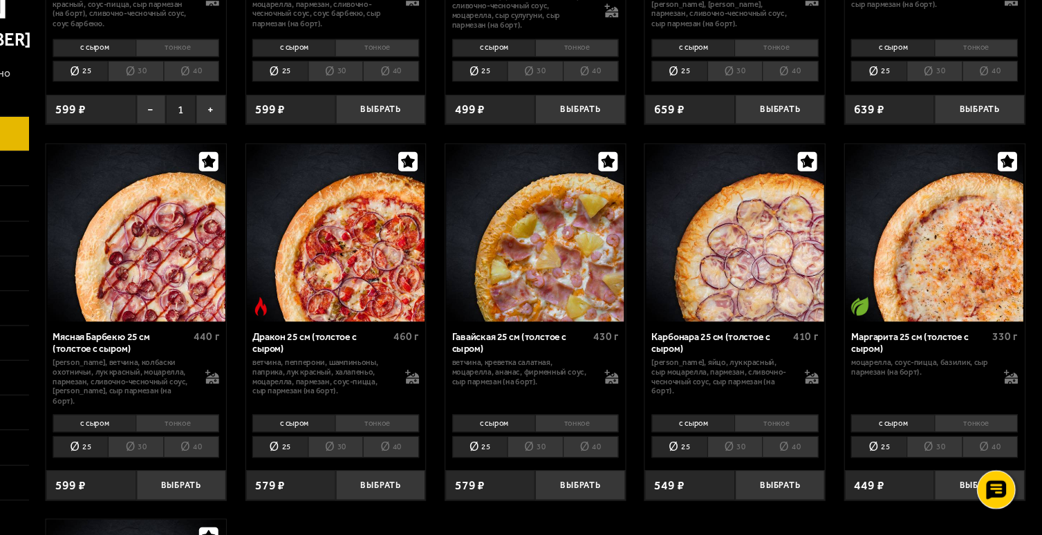
click at [535, 451] on li "25" at bounding box center [539, 456] width 50 height 19
click at [536, 496] on div "579 ₽" at bounding box center [548, 490] width 80 height 26
click at [639, 484] on button "Выбрать" at bounding box center [628, 490] width 80 height 26
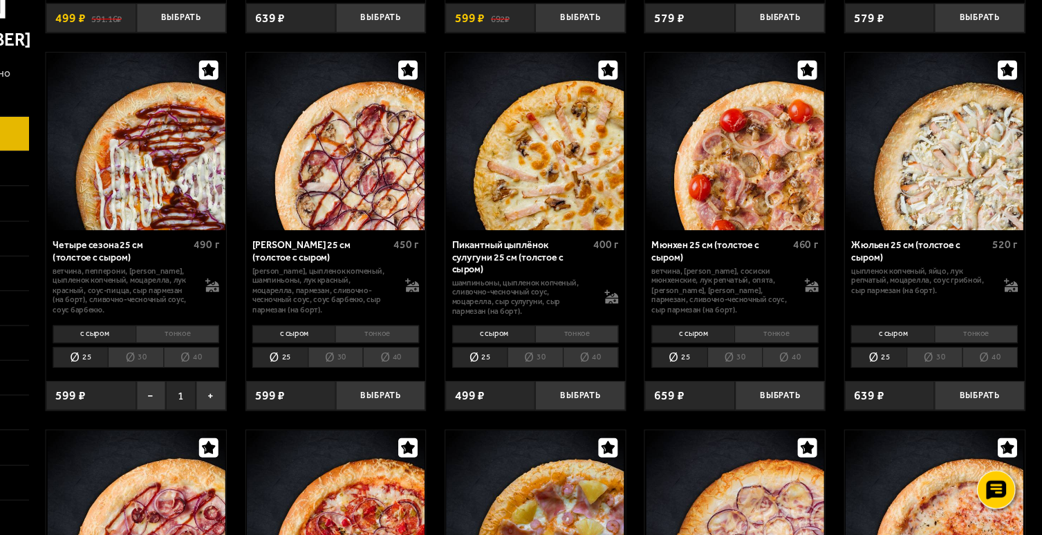
scroll to position [1726, 0]
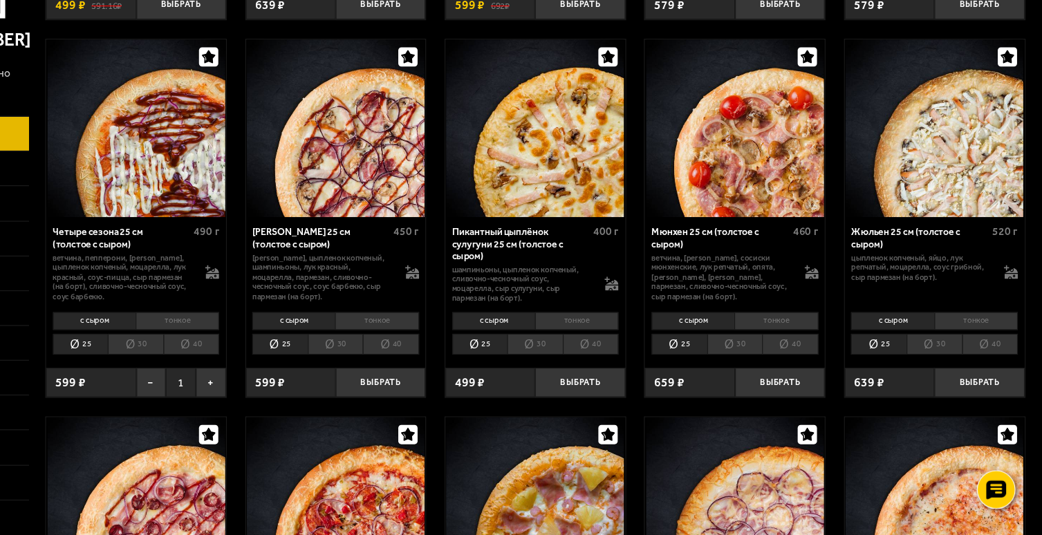
click at [188, 370] on li "25" at bounding box center [182, 364] width 50 height 19
click at [205, 341] on li "с сыром" at bounding box center [194, 343] width 74 height 16
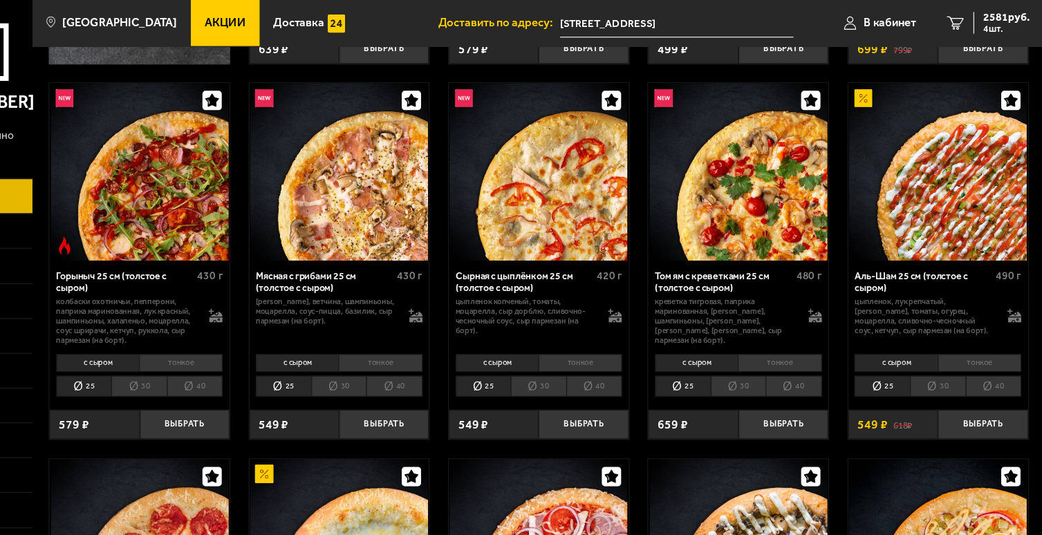
scroll to position [190, 0]
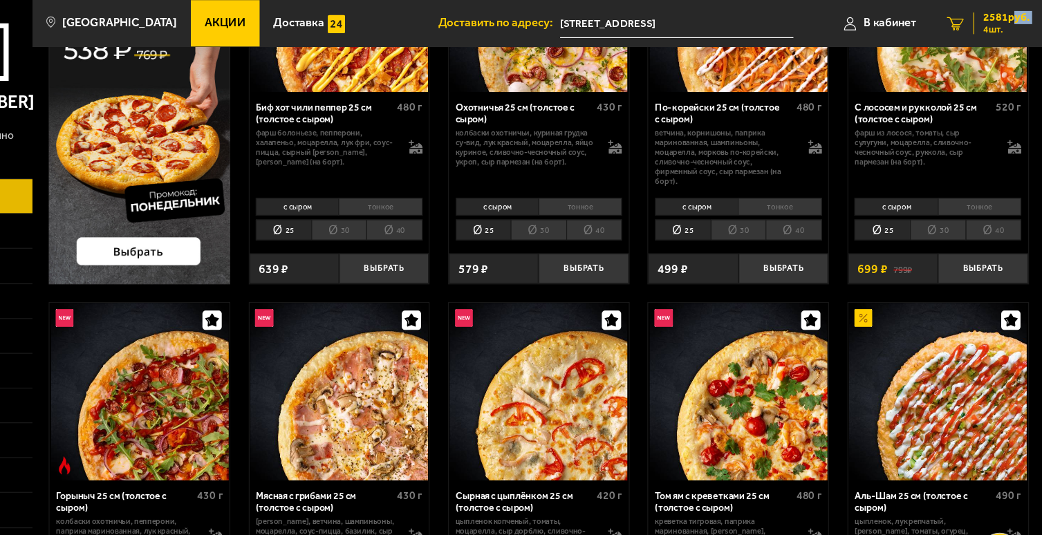
click at [1008, 21] on div "2581 руб. 4 шт." at bounding box center [1002, 20] width 50 height 19
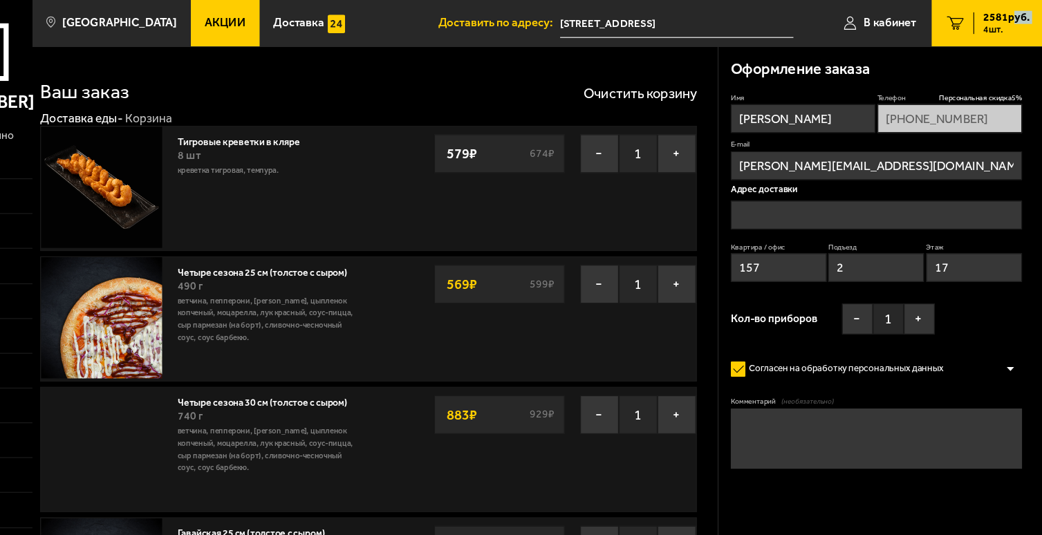
type input "[STREET_ADDRESS]"
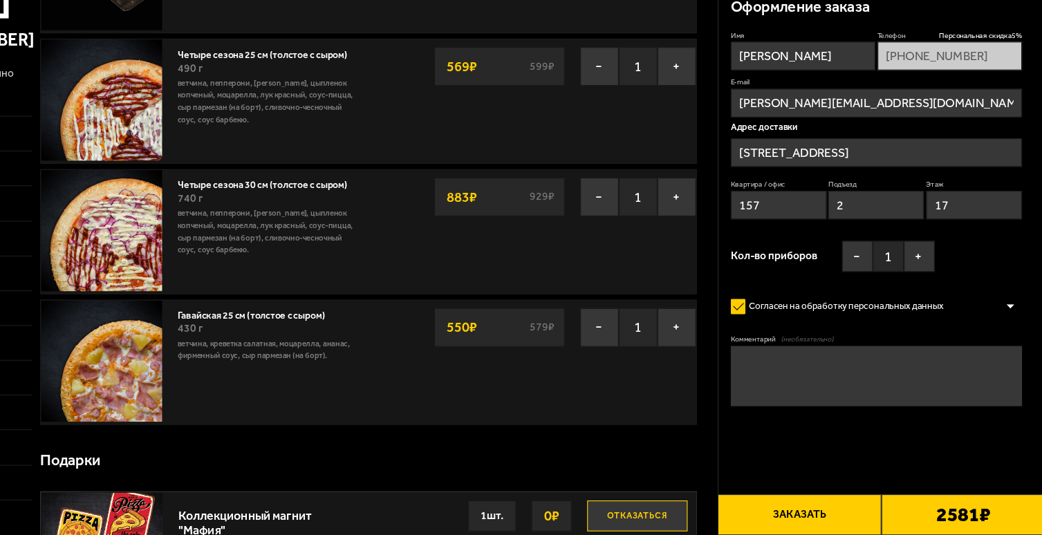
scroll to position [140, 0]
click at [645, 236] on button "−" at bounding box center [643, 231] width 35 height 35
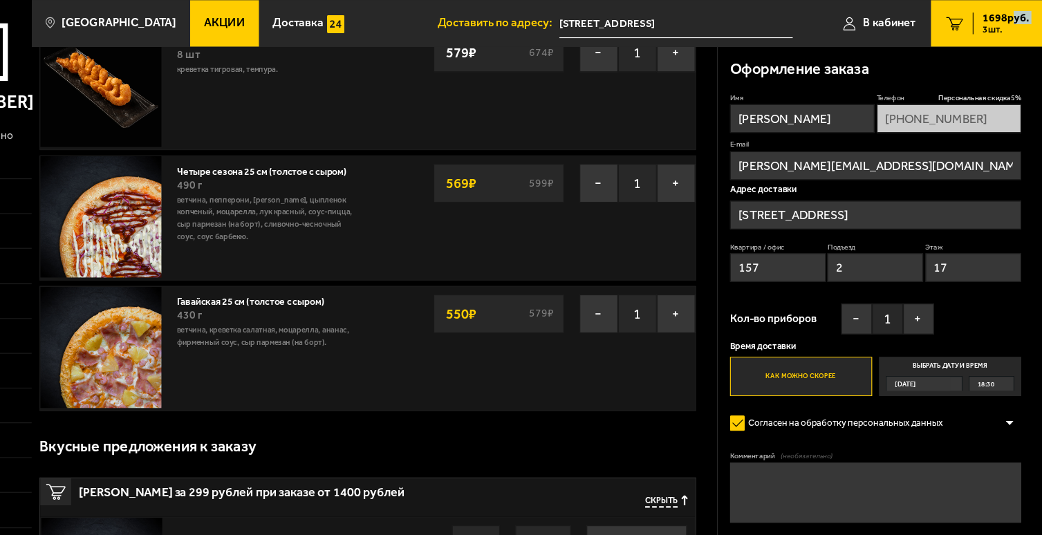
scroll to position [0, 0]
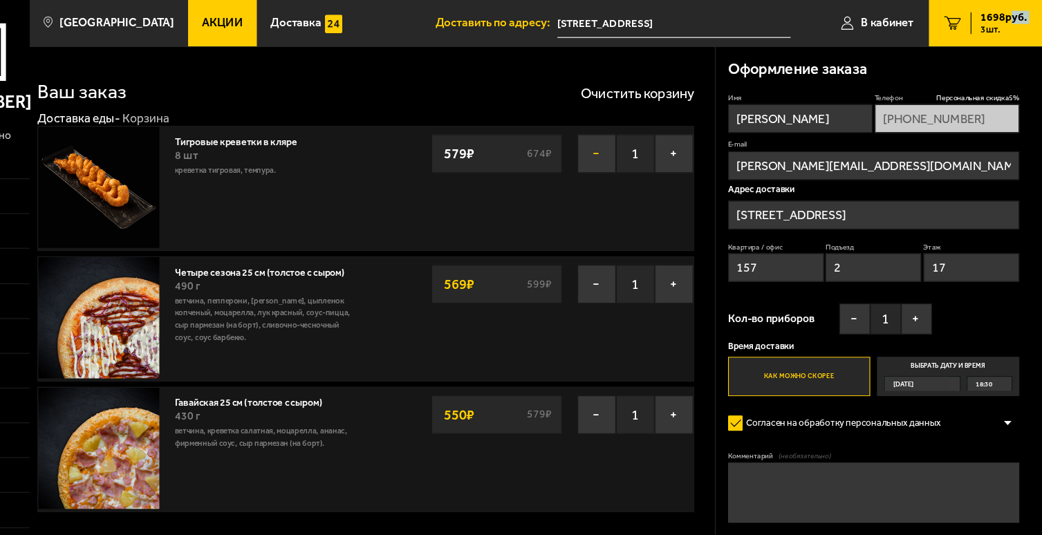
click at [644, 138] on button "−" at bounding box center [643, 137] width 35 height 35
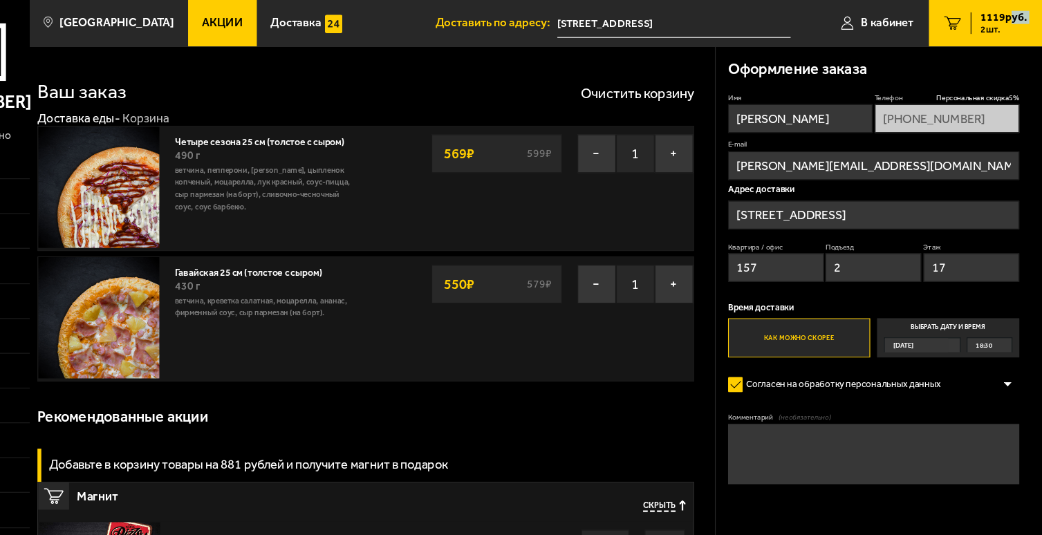
click at [990, 312] on span "18:30" at bounding box center [989, 309] width 15 height 12
click at [0, 0] on input "Выбрать дату и время [DATE] 18:30" at bounding box center [0, 0] width 0 height 0
click at [927, 310] on span "[DATE]" at bounding box center [917, 309] width 19 height 12
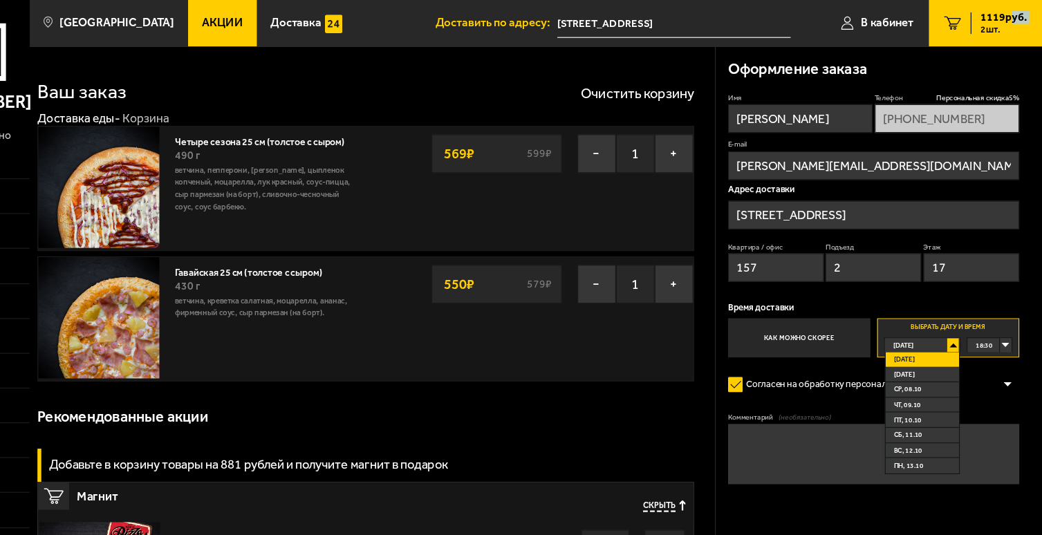
click at [927, 310] on span "[DATE]" at bounding box center [917, 309] width 19 height 12
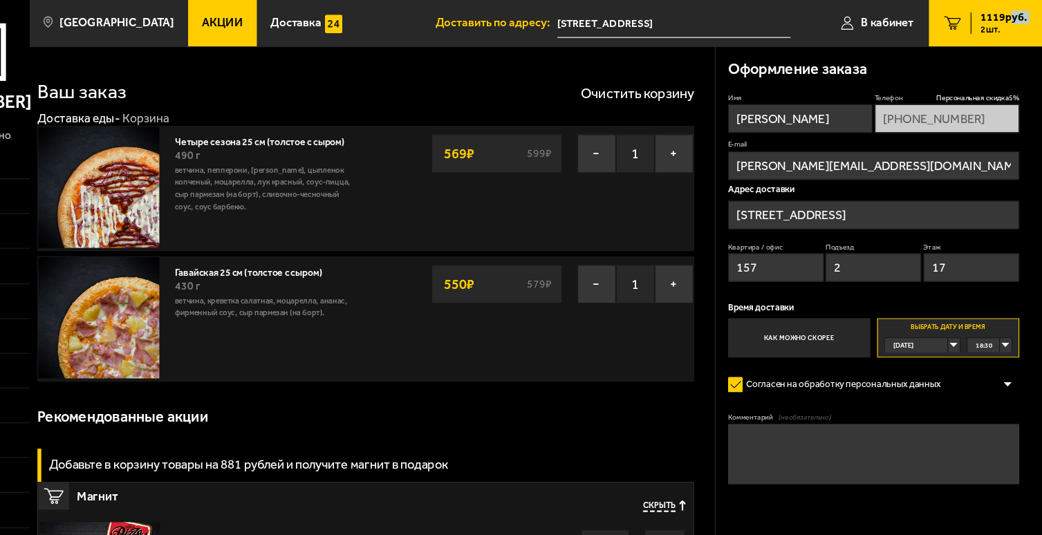
click at [991, 309] on span "18:30" at bounding box center [989, 309] width 15 height 12
click at [836, 305] on label "Как можно скорее" at bounding box center [823, 302] width 127 height 35
click at [0, 0] on input "Как можно скорее" at bounding box center [0, 0] width 0 height 0
click at [944, 315] on div "[DATE]" at bounding box center [929, 309] width 57 height 12
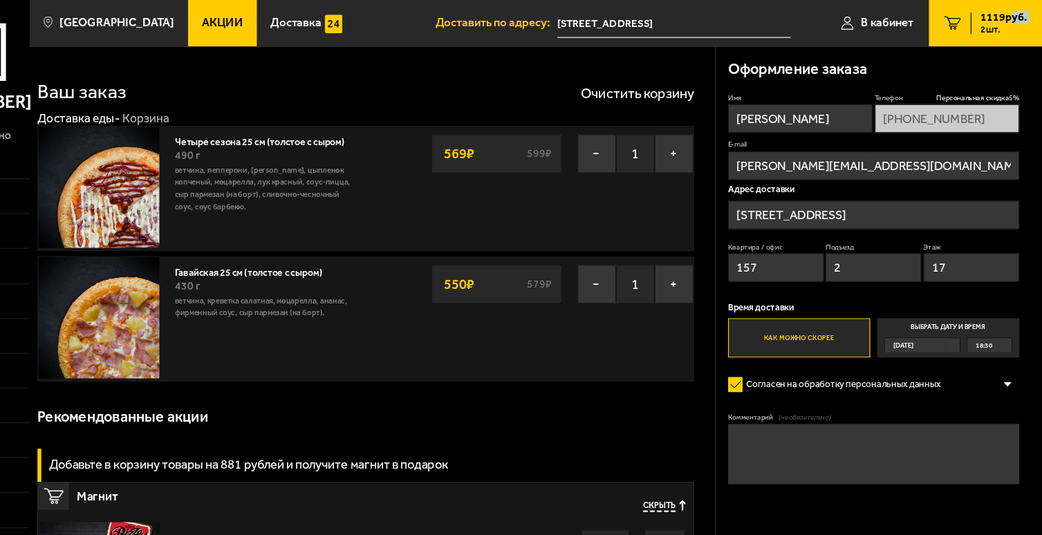
click at [0, 0] on input "Выбрать дату и время [DATE] 18:30" at bounding box center [0, 0] width 0 height 0
click at [994, 311] on span "18:30" at bounding box center [989, 309] width 15 height 12
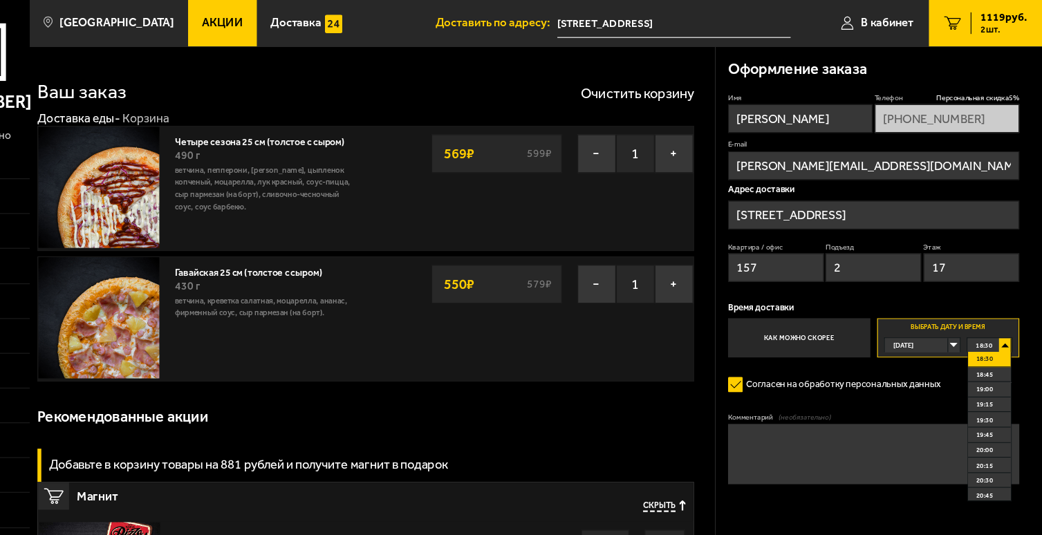
click at [913, 320] on form "Имя [PERSON_NAME] скидка 5 % [PHONE_NUMBER] E-mail [PERSON_NAME][EMAIL_ADDRESS]…" at bounding box center [890, 290] width 261 height 415
click at [921, 291] on label "Выбрать дату и время [DATE] 18:30 18:30 18:45 19:00 19:15 19:30 19:45 20:00 20:…" at bounding box center [957, 302] width 127 height 35
click at [883, 272] on p "Время доставки" at bounding box center [890, 276] width 261 height 8
click at [843, 301] on label "Как можно скорее" at bounding box center [823, 302] width 127 height 35
click at [0, 0] on input "Как можно скорее" at bounding box center [0, 0] width 0 height 0
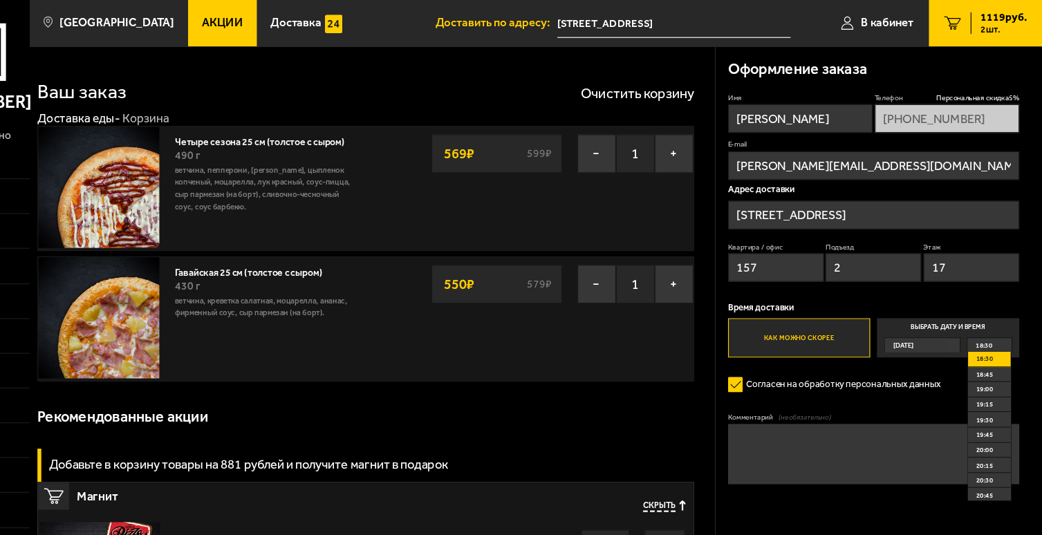
click at [825, 332] on form "Имя [PERSON_NAME] скидка 5 % [PHONE_NUMBER] E-mail [PERSON_NAME][EMAIL_ADDRESS]…" at bounding box center [890, 290] width 261 height 415
click at [872, 365] on form "Имя [PERSON_NAME] скидка 5 % [PHONE_NUMBER] E-mail [PERSON_NAME][EMAIL_ADDRESS]…" at bounding box center [890, 290] width 261 height 415
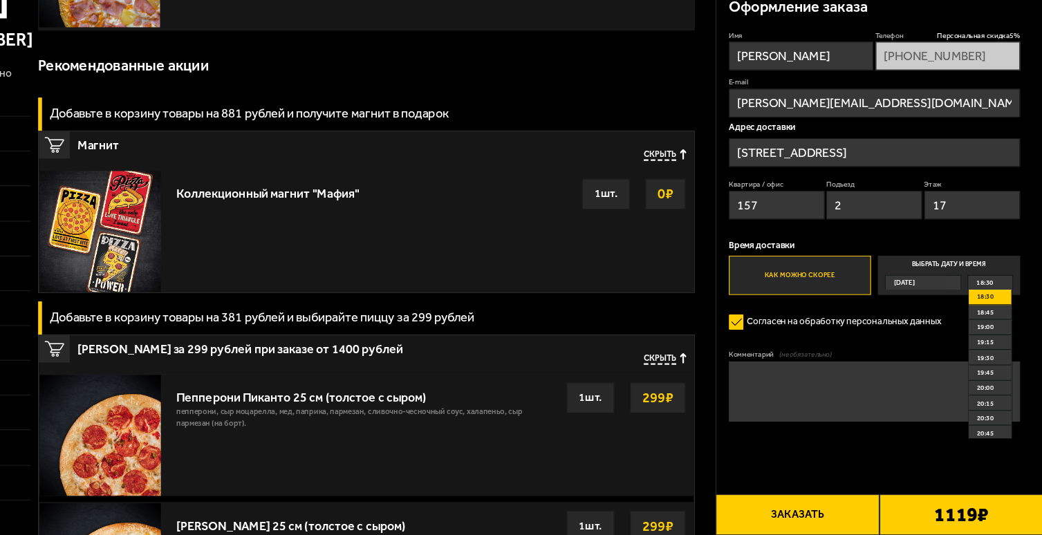
scroll to position [263, 0]
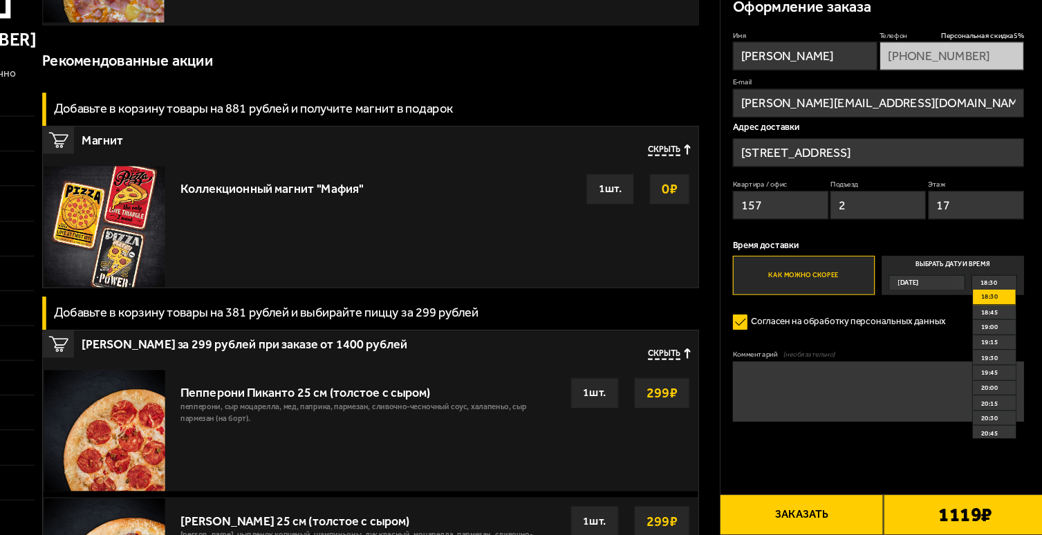
click at [868, 476] on form "Имя [PERSON_NAME] скидка 5 % [PHONE_NUMBER] E-mail [PERSON_NAME][EMAIL_ADDRESS]…" at bounding box center [890, 290] width 261 height 415
click at [1022, 347] on div "Оформление заказа Имя [PERSON_NAME] скидка 5 % [PHONE_NUMBER] E-mail [PERSON_NA…" at bounding box center [895, 269] width 293 height 456
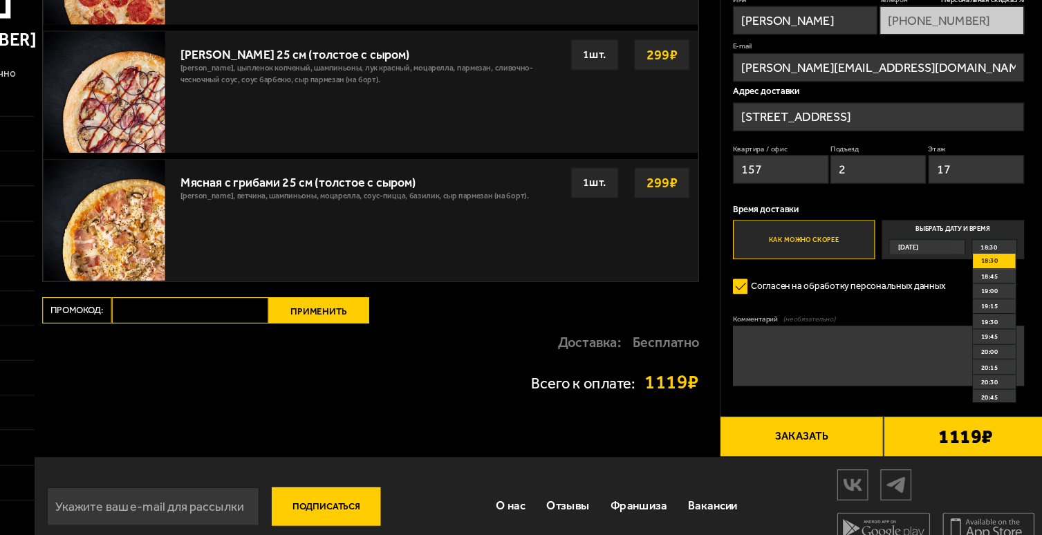
scroll to position [702, 0]
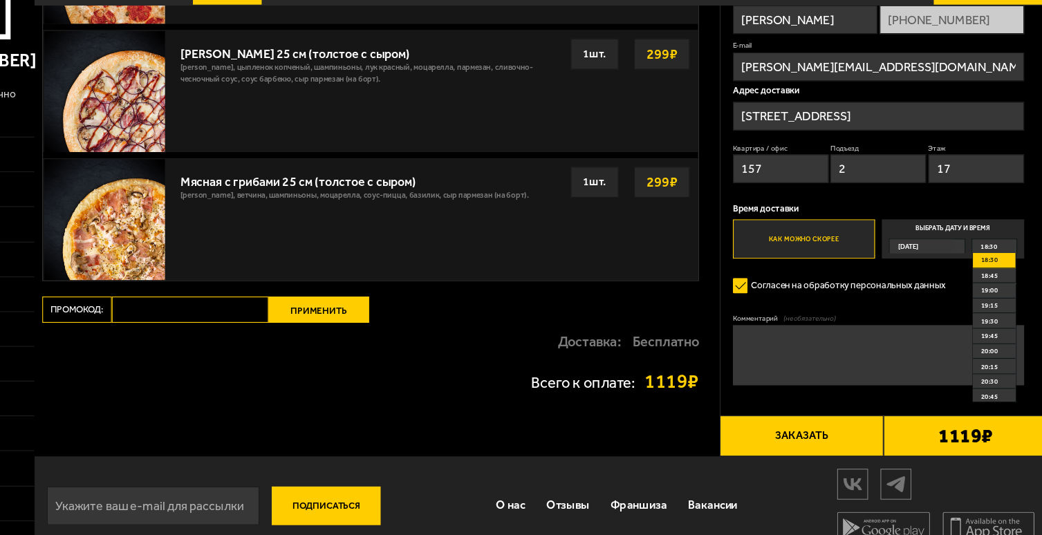
click at [914, 288] on label "Согласен на обработку персональных данных" at bounding box center [860, 292] width 201 height 21
click at [0, 0] on input "Согласен на обработку персональных данных" at bounding box center [0, 0] width 0 height 0
click at [995, 254] on span "18:30" at bounding box center [989, 258] width 15 height 12
click at [0, 0] on input "Выбрать дату и время [DATE] 18:30 18:30 18:45 19:00 19:15 19:30 19:45 20:00 20:…" at bounding box center [0, 0] width 0 height 0
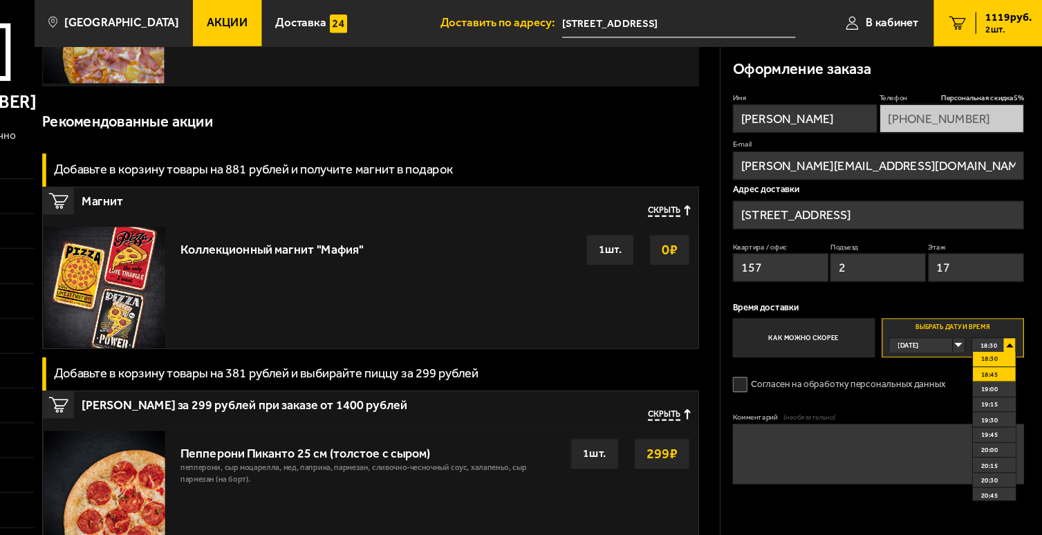
scroll to position [0, 0]
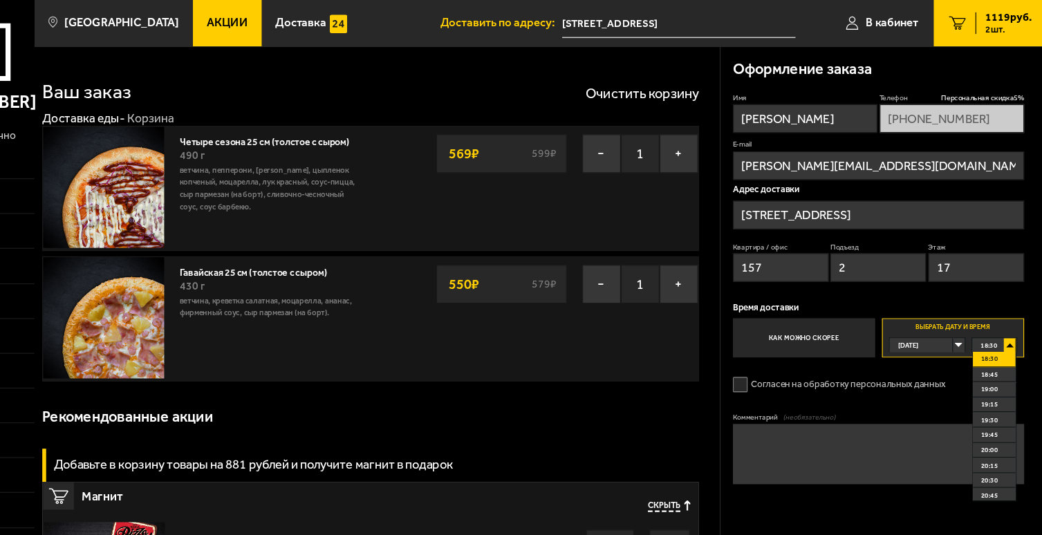
click at [605, 364] on div "Рекомендованные акции" at bounding box center [436, 373] width 588 height 41
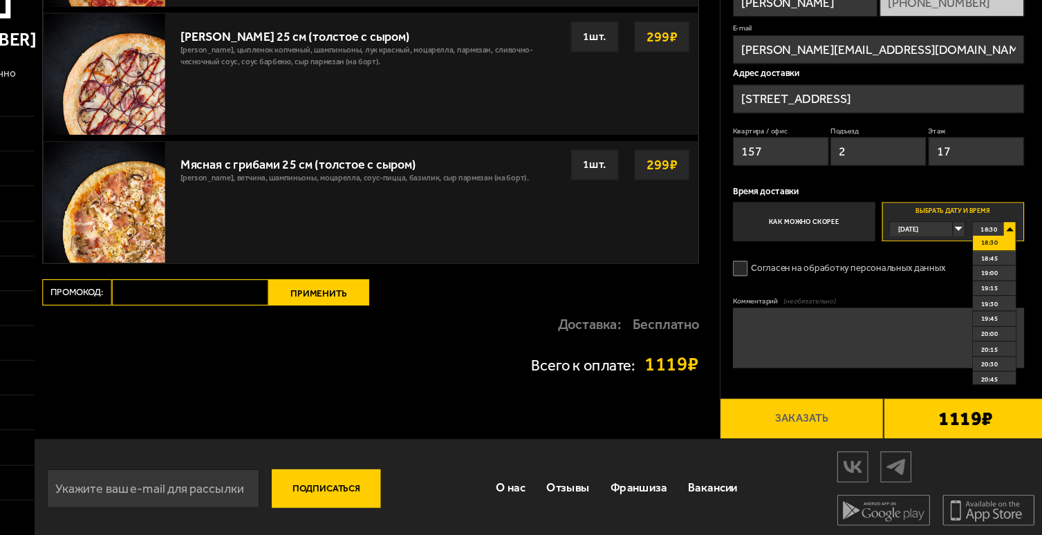
scroll to position [702, 0]
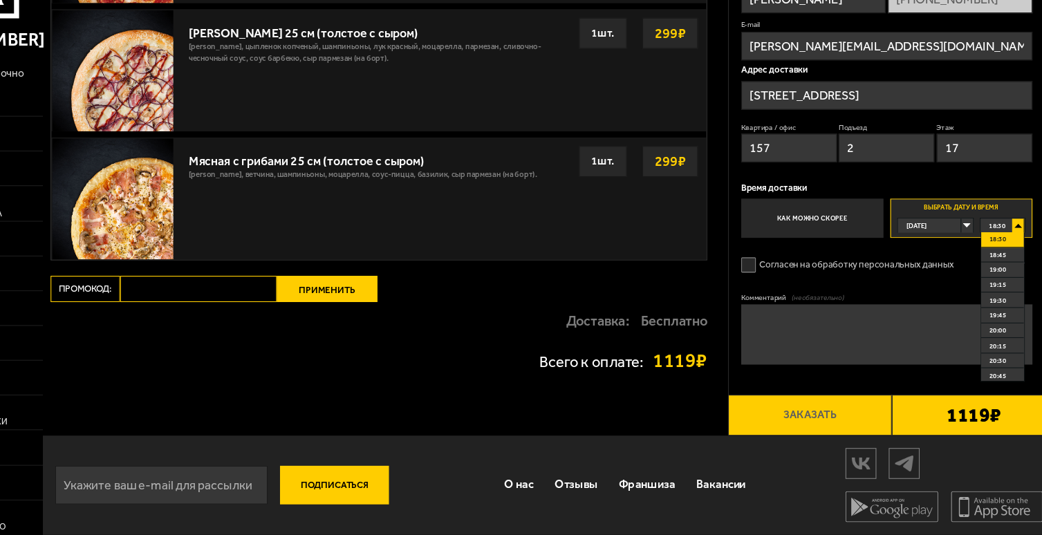
click at [866, 407] on form "Имя [PERSON_NAME] скидка 5 % [PHONE_NUMBER] E-mail [PERSON_NAME][EMAIL_ADDRESS]…" at bounding box center [890, 239] width 261 height 415
click at [1010, 254] on div "18:30" at bounding box center [994, 258] width 39 height 12
click at [880, 290] on label "Согласен на обработку персональных данных" at bounding box center [860, 292] width 201 height 21
click at [0, 0] on input "Согласен на обработку персональных данных" at bounding box center [0, 0] width 0 height 0
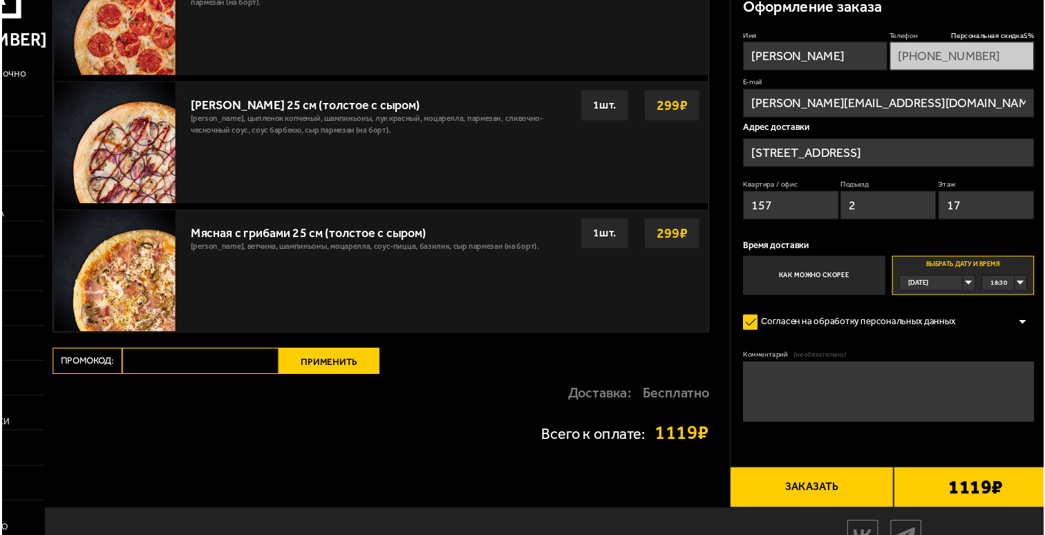
scroll to position [637, 0]
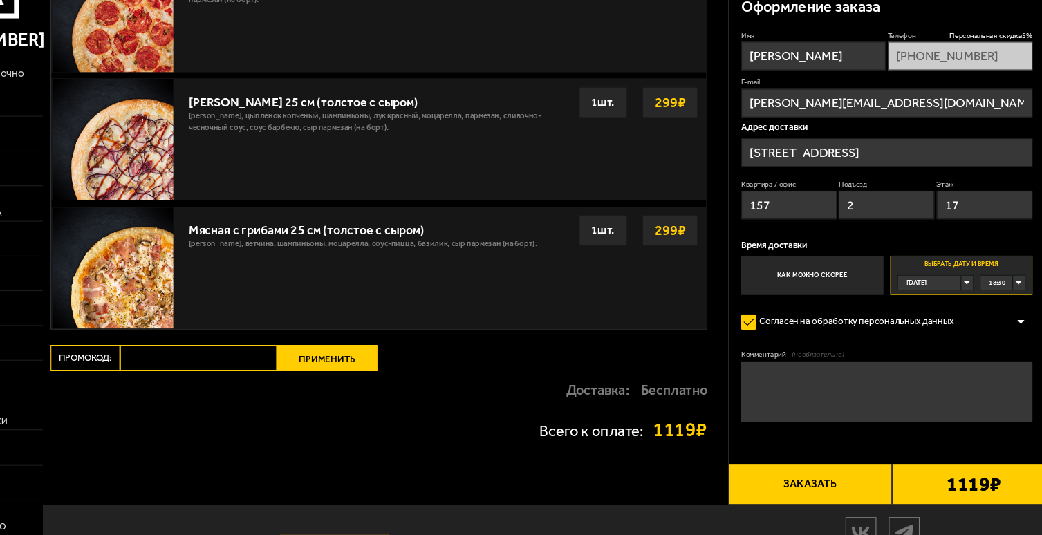
click at [832, 488] on button "Заказать" at bounding box center [822, 489] width 147 height 37
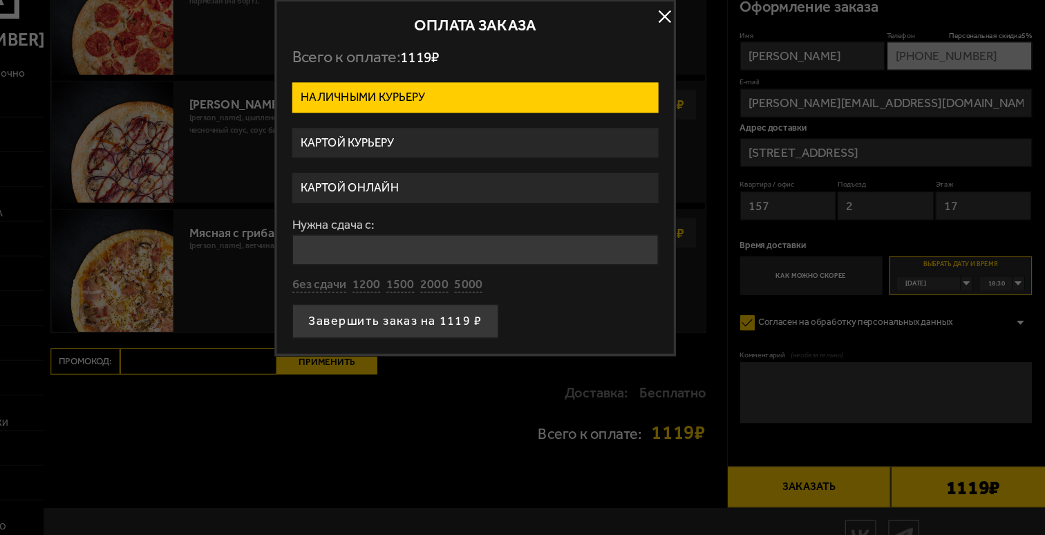
click at [943, 480] on div at bounding box center [522, 267] width 1045 height 535
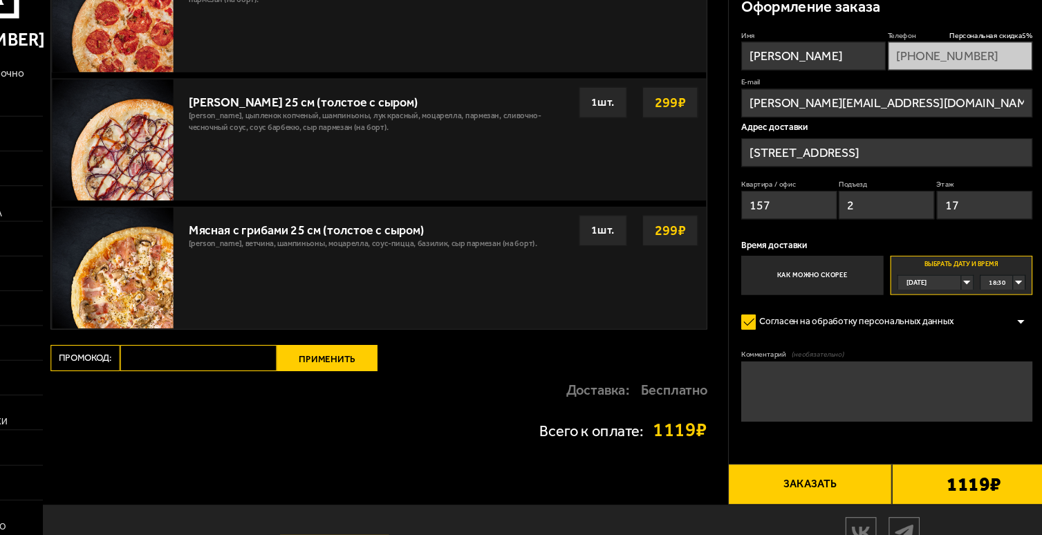
click at [851, 502] on button "Заказать" at bounding box center [822, 489] width 147 height 37
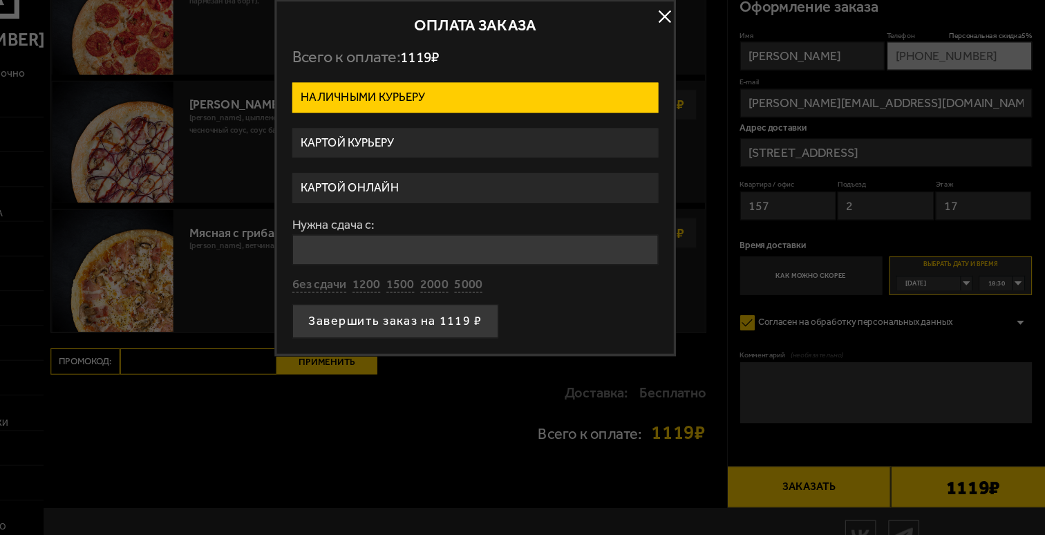
click at [484, 187] on label "Картой курьеру" at bounding box center [523, 184] width 328 height 27
click at [0, 0] on input "Картой курьеру" at bounding box center [0, 0] width 0 height 0
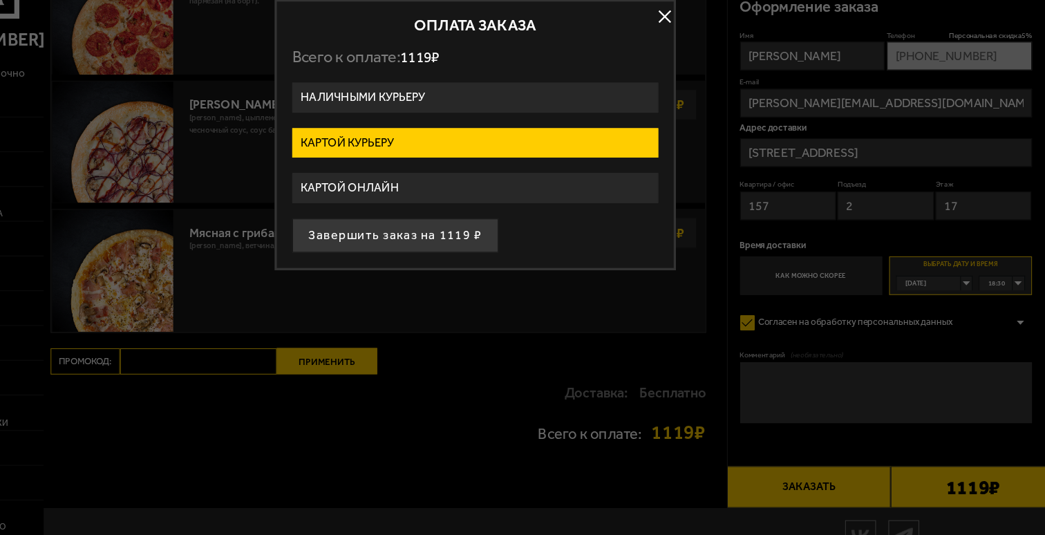
click at [484, 187] on label "Картой курьеру" at bounding box center [523, 184] width 328 height 27
click at [0, 0] on input "Картой курьеру" at bounding box center [0, 0] width 0 height 0
click at [476, 215] on label "Картой онлайн" at bounding box center [523, 224] width 328 height 27
click at [0, 0] on input "Картой онлайн" at bounding box center [0, 0] width 0 height 0
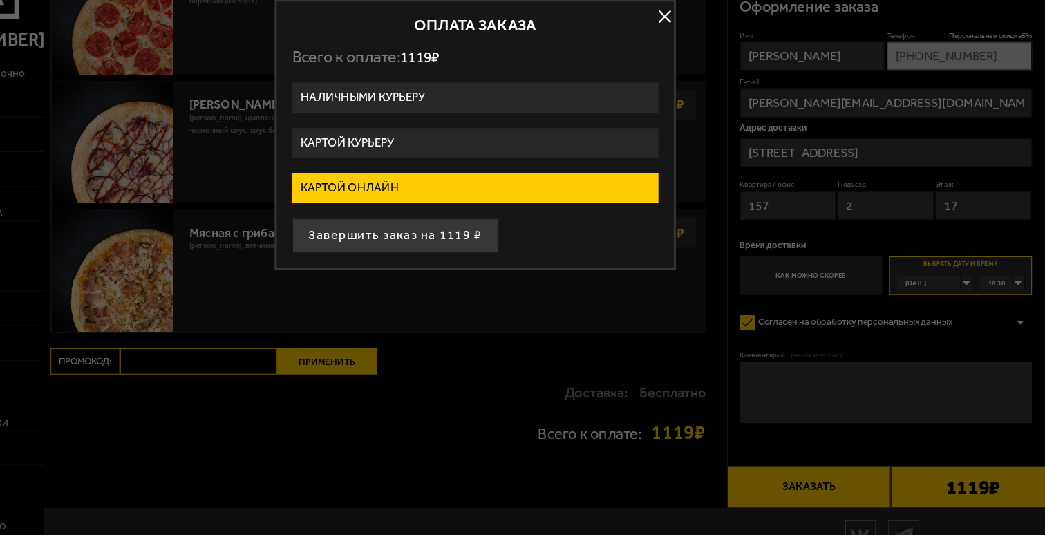
click at [840, 313] on div at bounding box center [522, 267] width 1045 height 535
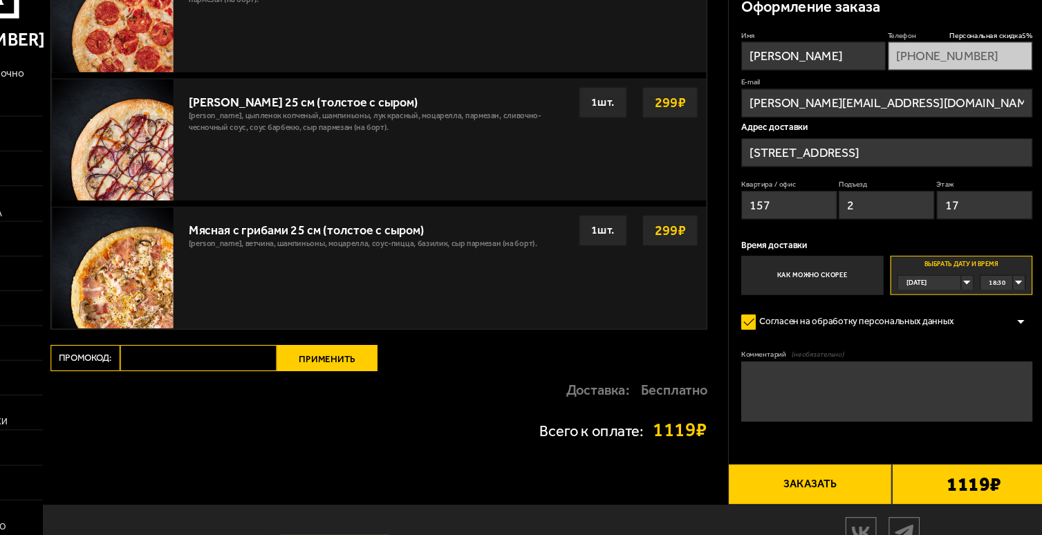
click at [821, 305] on label "Как можно скорее" at bounding box center [823, 302] width 127 height 35
click at [0, 0] on input "Как можно скорее" at bounding box center [0, 0] width 0 height 0
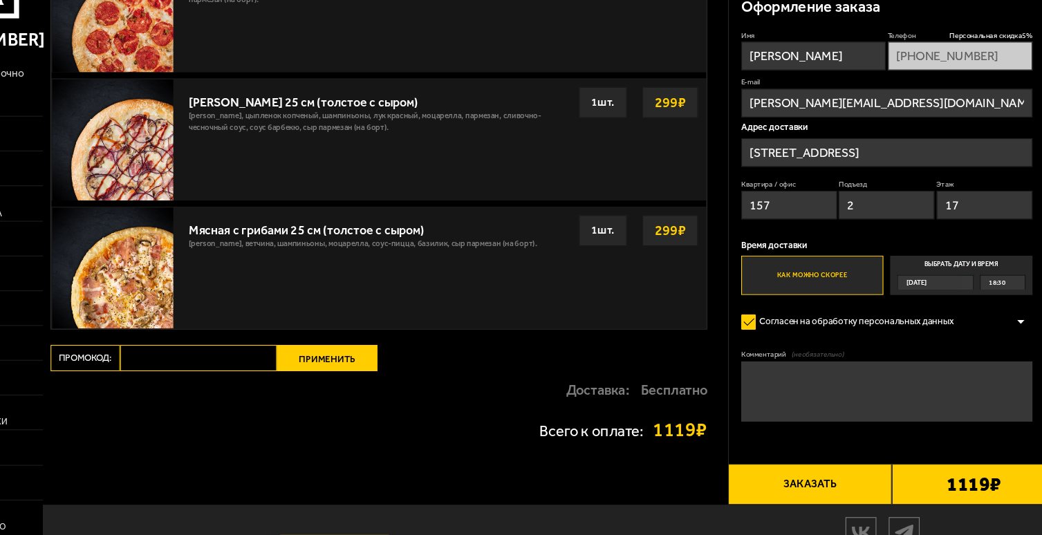
click at [826, 495] on button "Заказать" at bounding box center [822, 489] width 147 height 37
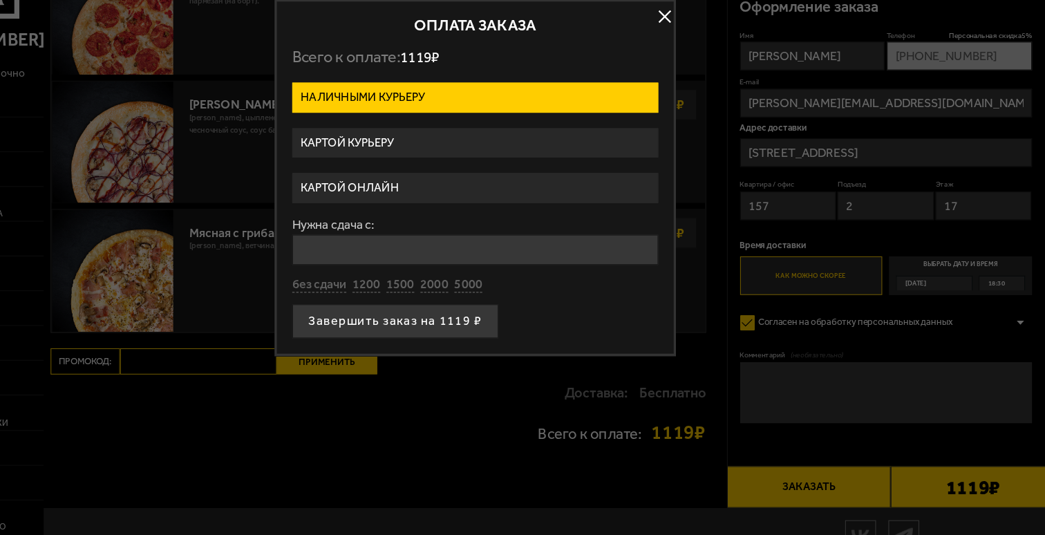
click at [475, 232] on label "Картой онлайн" at bounding box center [523, 224] width 328 height 27
click at [0, 0] on input "Картой онлайн" at bounding box center [0, 0] width 0 height 0
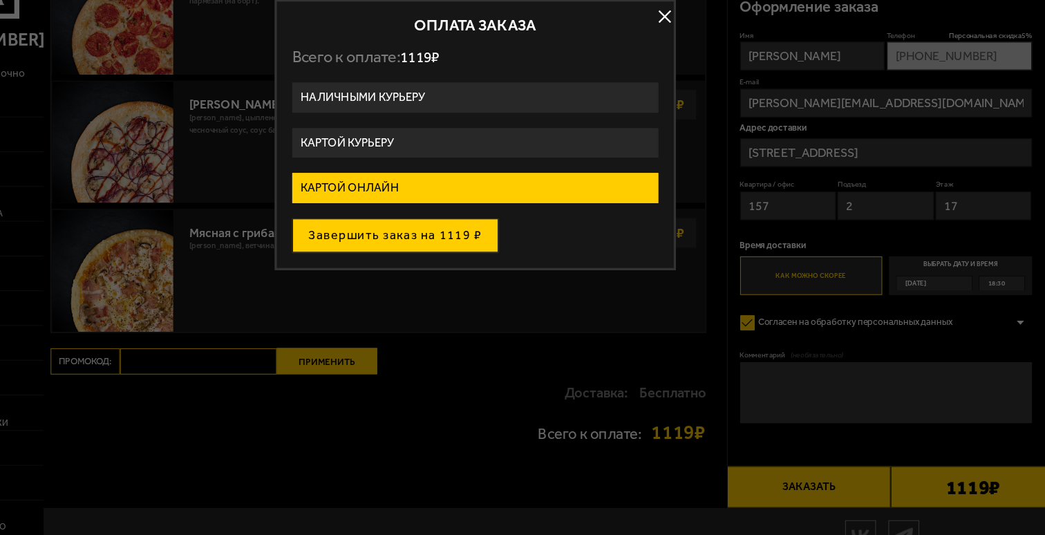
click at [468, 265] on button "Завершить заказ на 1119 ₽" at bounding box center [451, 267] width 185 height 30
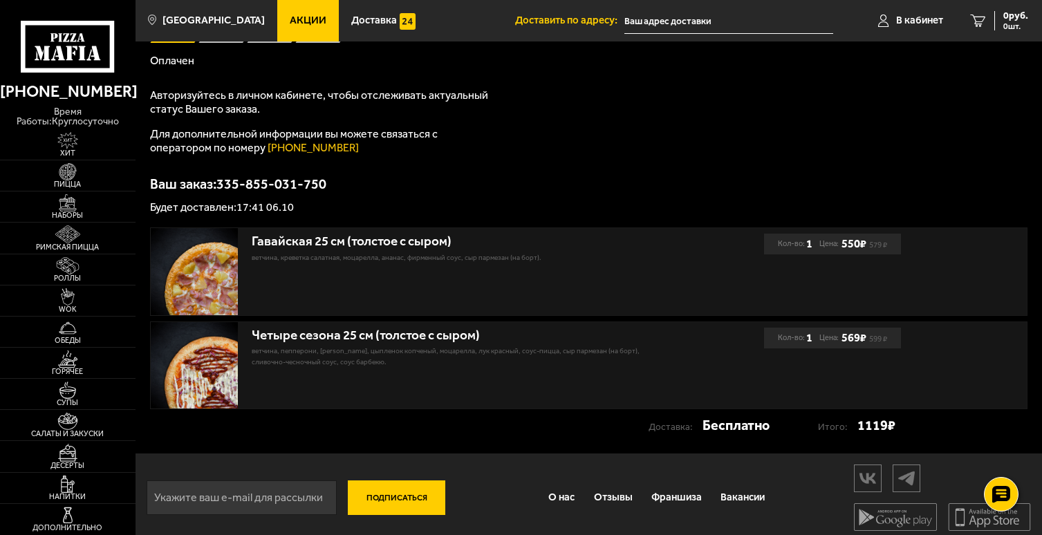
scroll to position [136, 0]
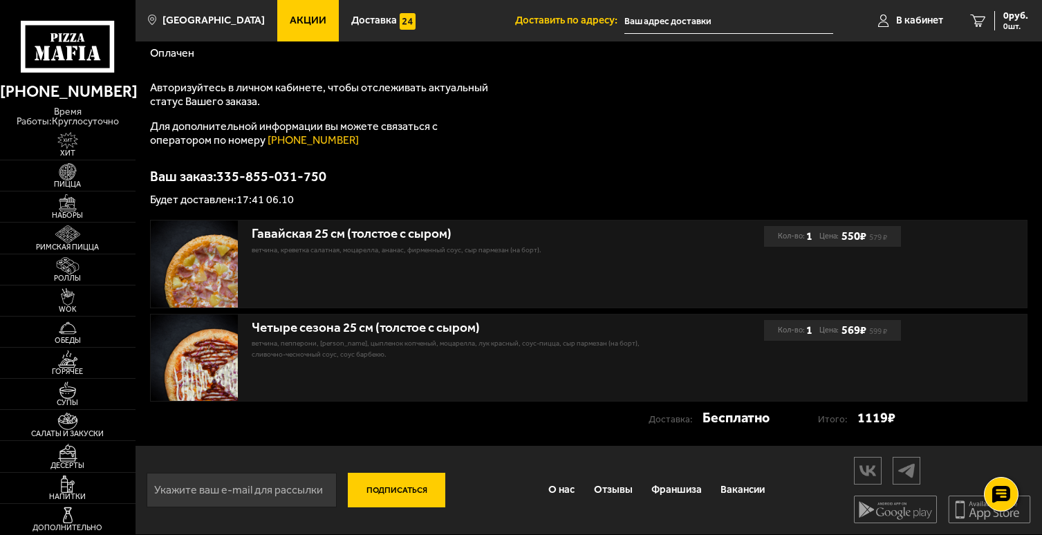
click at [714, 417] on strong "Бесплатно" at bounding box center [735, 417] width 67 height 21
click at [488, 165] on div "Спасибо за Ваш заказ! Статус Вашего заказа [PERSON_NAME] Авторизуйтесь в личном…" at bounding box center [588, 84] width 877 height 242
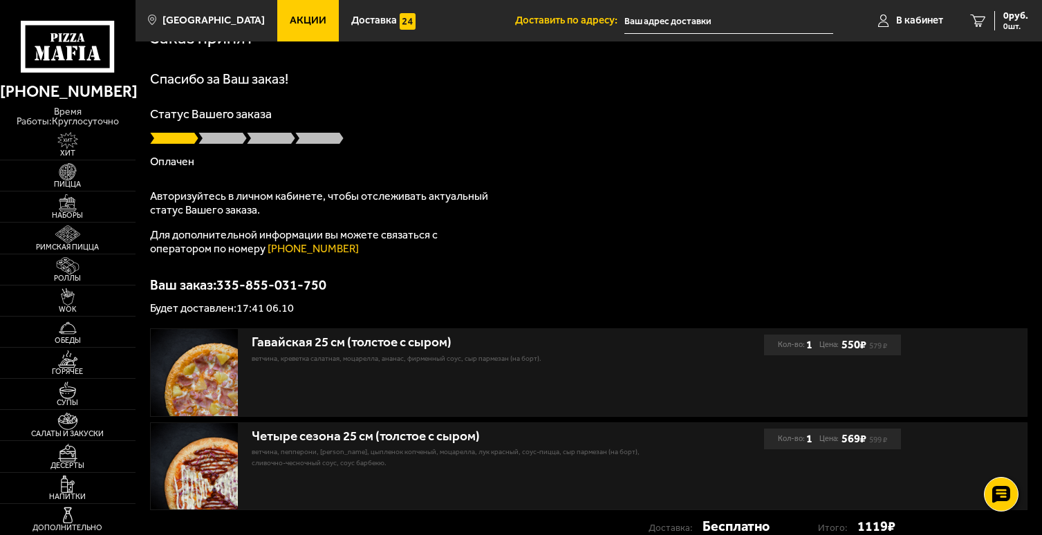
scroll to position [0, 0]
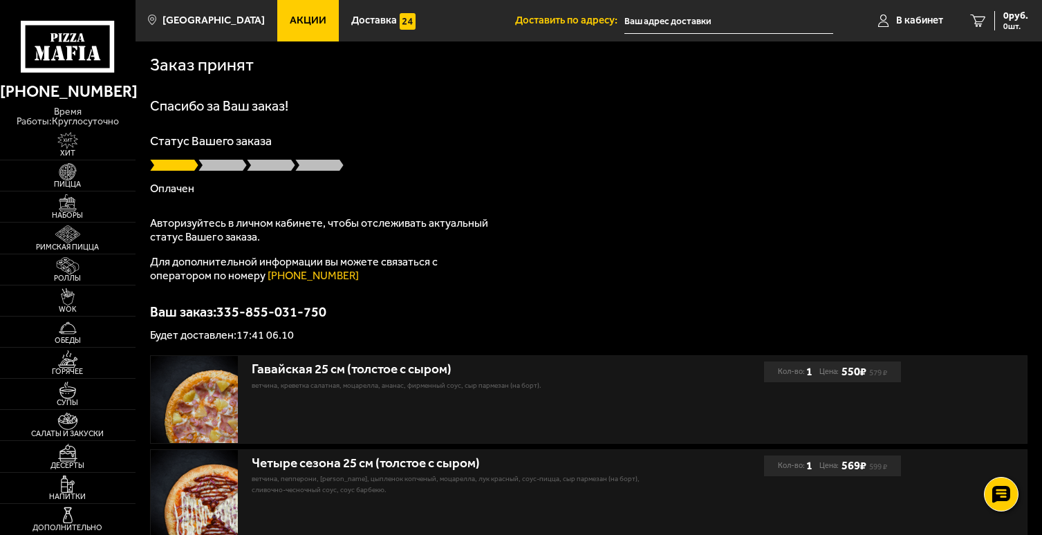
click at [488, 165] on div at bounding box center [588, 165] width 877 height 14
click at [229, 158] on span at bounding box center [222, 165] width 48 height 14
